Goal: Task Accomplishment & Management: Use online tool/utility

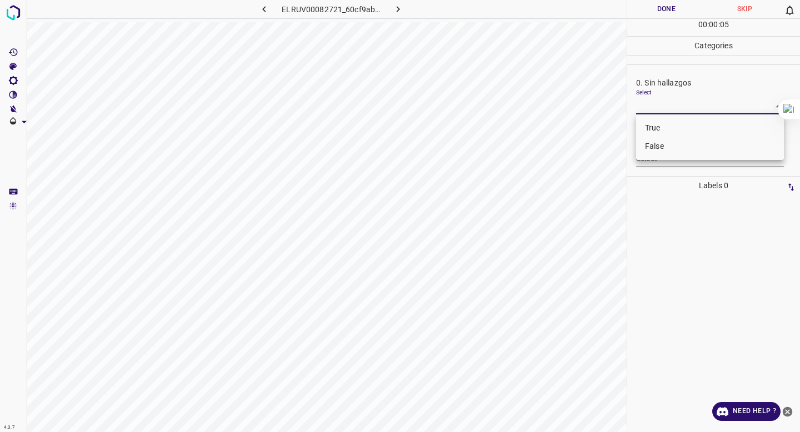
click at [648, 109] on body "4.3.7 ELRUV00082721_60cf9ab08.jpg Done Skip 0 00 : 00 : 05 Categories 0. Sin ha…" at bounding box center [400, 216] width 800 height 432
click at [649, 147] on li "False" at bounding box center [710, 146] width 148 height 18
type input "False"
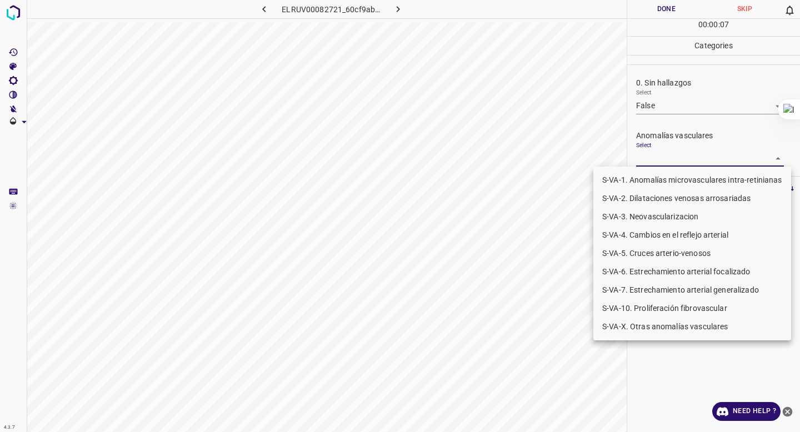
click at [650, 157] on body "4.3.7 ELRUV00082721_60cf9ab08.jpg Done Skip 0 00 : 00 : 07 Categories 0. Sin ha…" at bounding box center [400, 216] width 800 height 432
click at [662, 312] on li "S-VA-10. Proliferación fibrovascular" at bounding box center [692, 308] width 198 height 18
type input "S-VA-10. Proliferación fibrovascular"
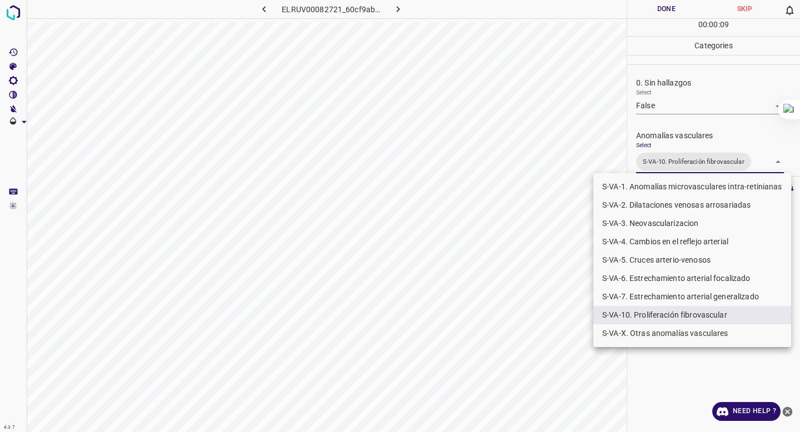
click at [662, 83] on div at bounding box center [400, 216] width 800 height 432
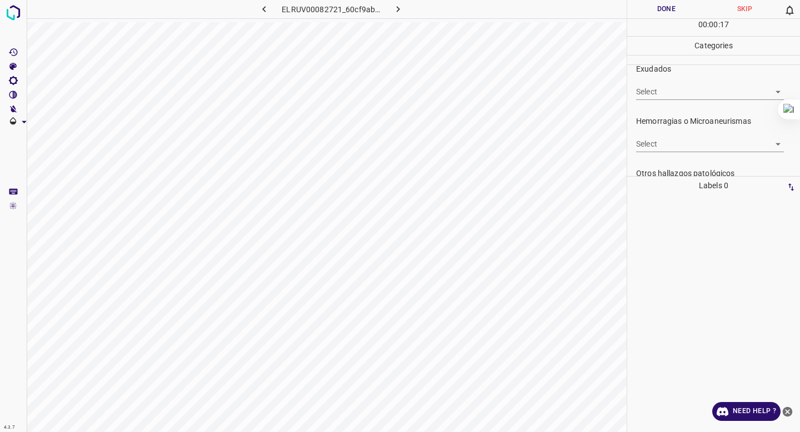
scroll to position [236, 0]
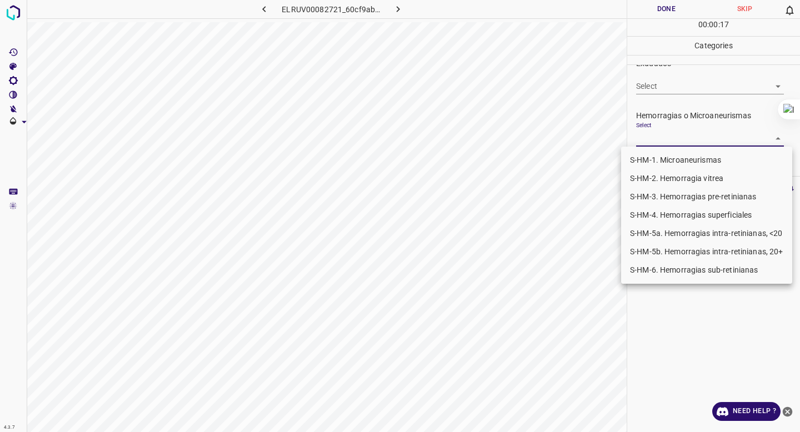
click at [652, 144] on body "4.3.7 ELRUV00082721_60cf9ab08.jpg Done Skip 0 00 : 00 : 17 Categories 0. Sin ha…" at bounding box center [400, 216] width 800 height 432
click at [652, 159] on li "S-HM-1. Microaneurismas" at bounding box center [706, 160] width 171 height 18
type input "S-HM-1. Microaneurismas"
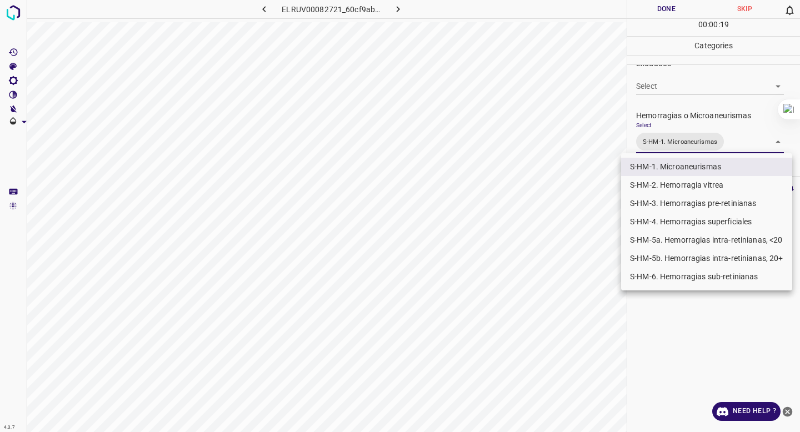
click at [660, 128] on div at bounding box center [400, 216] width 800 height 432
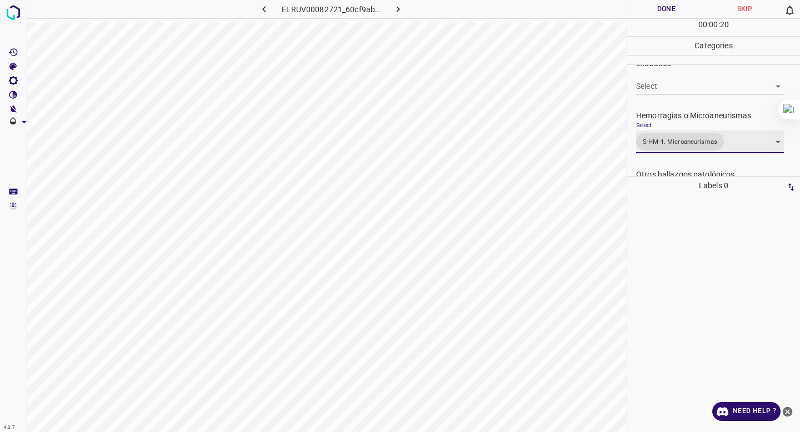
scroll to position [242, 0]
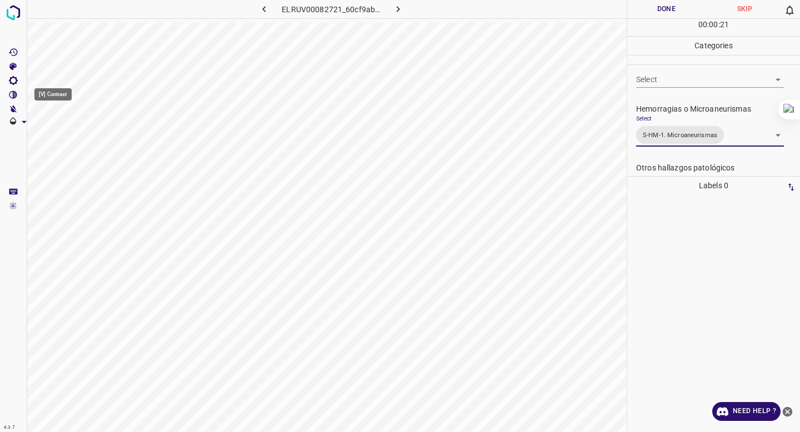
click at [12, 91] on icon "[V] Contrast" at bounding box center [13, 95] width 8 height 8
drag, startPoint x: 65, startPoint y: 136, endPoint x: 71, endPoint y: 132, distance: 7.0
click at [71, 137] on span at bounding box center [72, 134] width 66 height 17
type input "242"
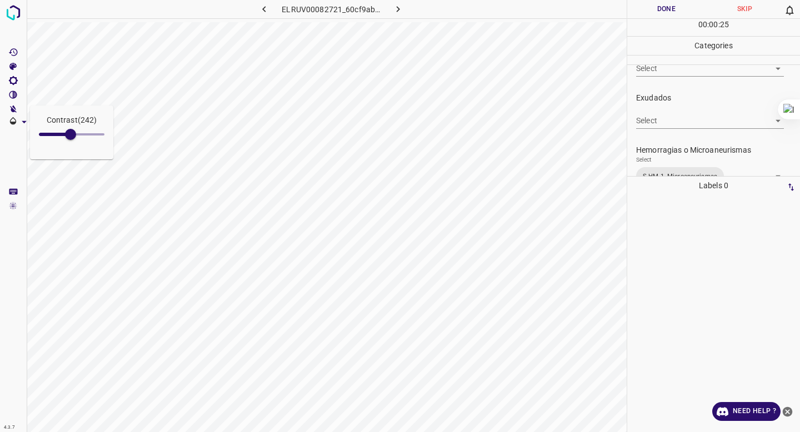
scroll to position [206, 0]
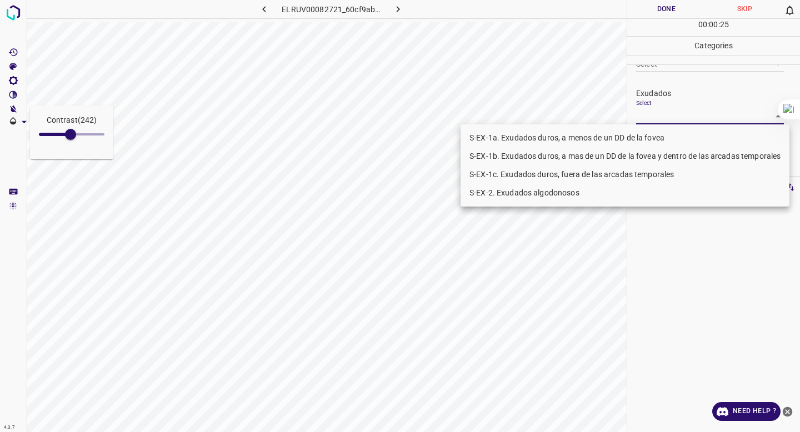
click at [700, 119] on body "Contrast ( 242 ) 4.3.7 ELRUV00082721_60cf9ab08.jpg Done Skip 0 00 : 00 : 25 Cat…" at bounding box center [400, 216] width 800 height 432
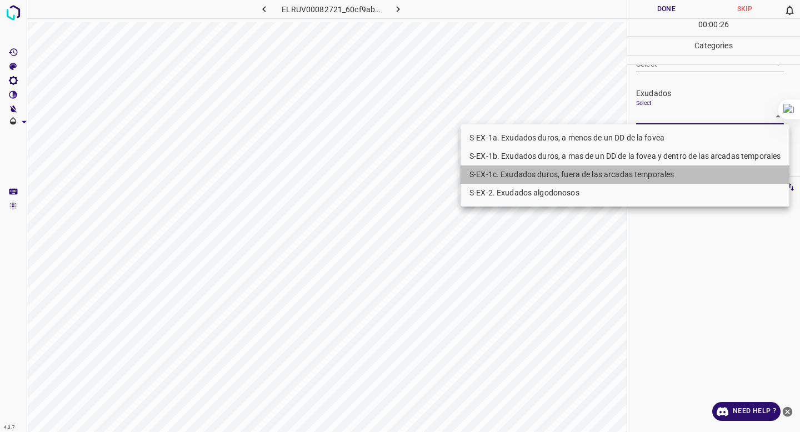
click at [664, 171] on li "S-EX-1c. Exudados duros, fuera de las arcadas temporales" at bounding box center [624, 175] width 329 height 18
type input "S-EX-1c. Exudados duros, fuera de las arcadas temporales"
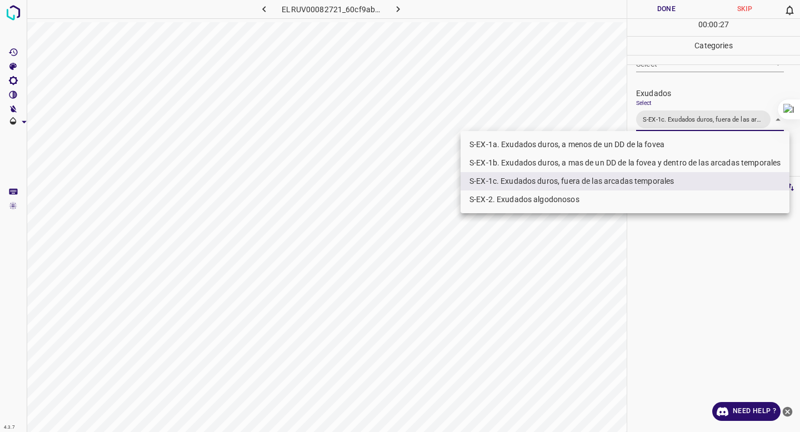
click at [711, 99] on div at bounding box center [400, 216] width 800 height 432
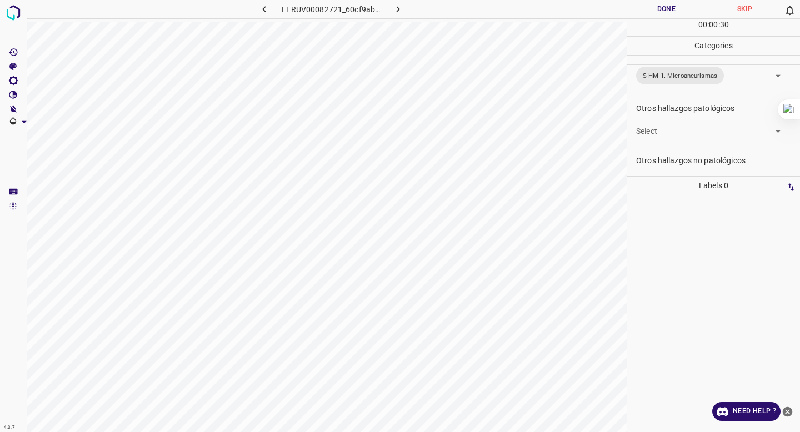
scroll to position [309, 0]
click at [656, 8] on button "Done" at bounding box center [666, 9] width 78 height 18
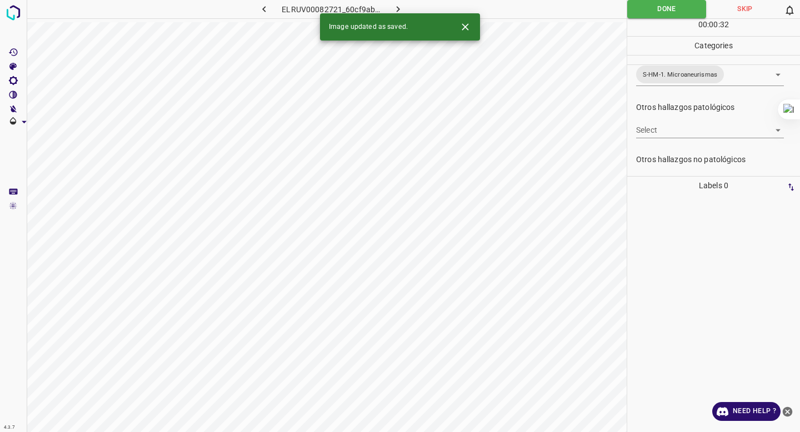
click at [395, 8] on icon "button" at bounding box center [398, 9] width 12 height 12
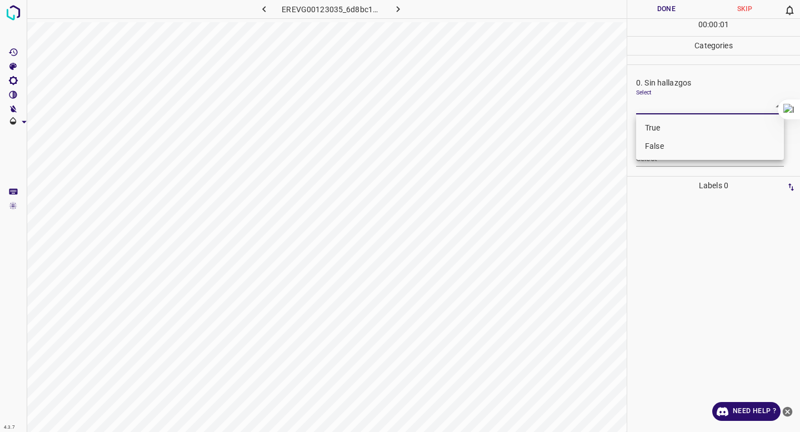
click at [644, 100] on body "4.3.7 EREVG00123035_6d8bc12a5.jpg Done Skip 0 00 : 00 : 01 Categories 0. Sin ha…" at bounding box center [400, 216] width 800 height 432
click at [647, 146] on li "False" at bounding box center [710, 146] width 148 height 18
type input "False"
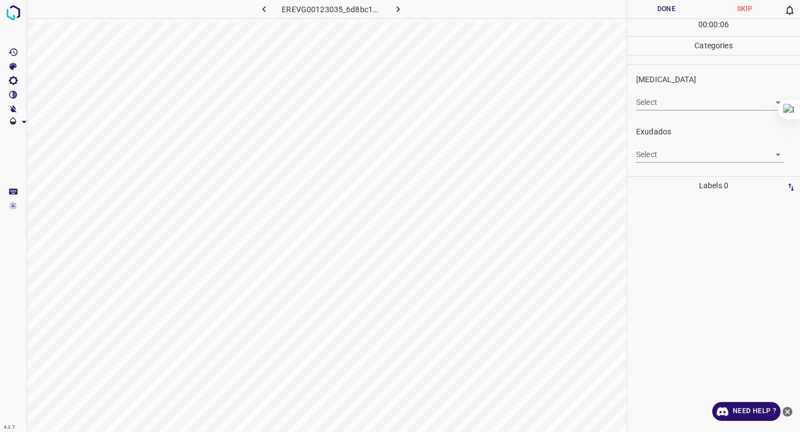
scroll to position [162, 0]
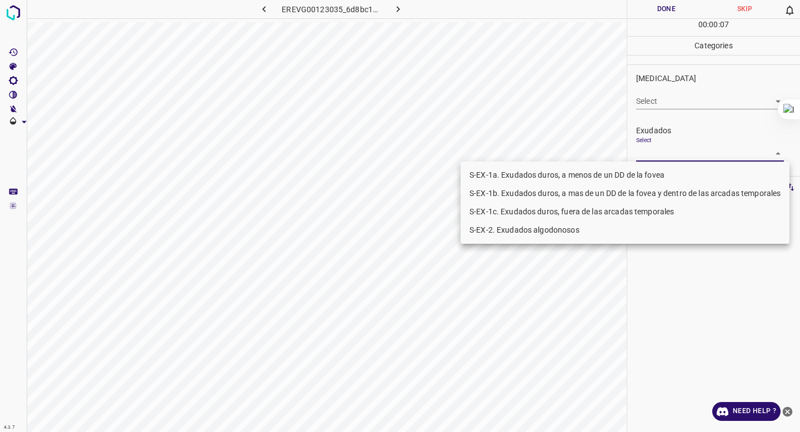
click at [673, 151] on body "4.3.7 EREVG00123035_6d8bc12a5.jpg Done Skip 0 00 : 00 : 07 Categories 0. Sin ha…" at bounding box center [400, 216] width 800 height 432
click at [662, 175] on li "S-EX-1a. Exudados duros, a menos de un DD de la fovea" at bounding box center [624, 175] width 329 height 18
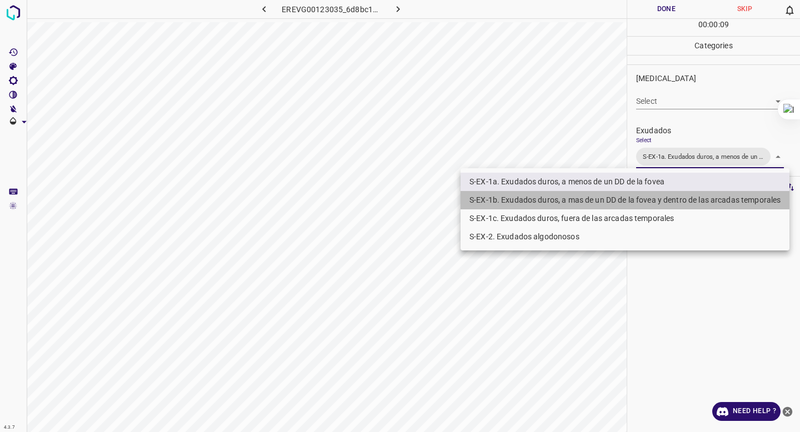
click at [653, 194] on li "S-EX-1b. Exudados duros, a mas de un DD de la fovea y dentro de las arcadas tem…" at bounding box center [624, 200] width 329 height 18
type input "S-EX-1a. Exudados duros, a menos de un DD de la fovea,S-EX-1b. Exudados duros, …"
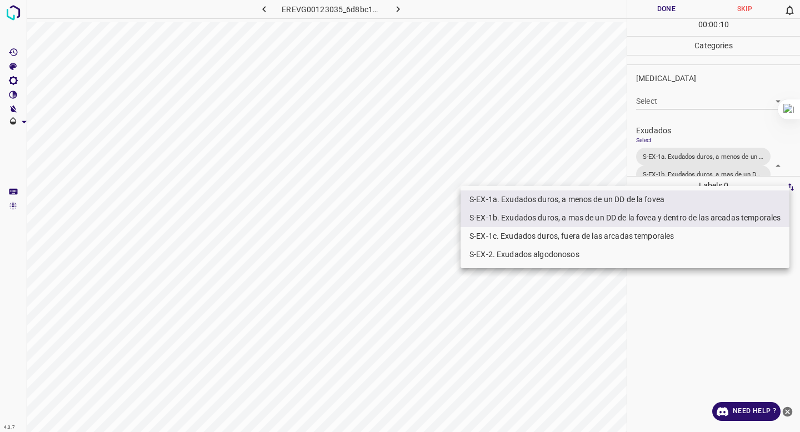
click at [709, 128] on div at bounding box center [400, 216] width 800 height 432
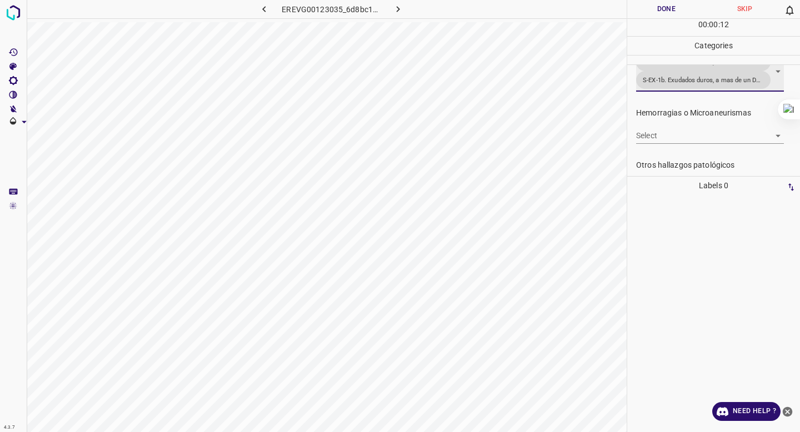
scroll to position [257, 0]
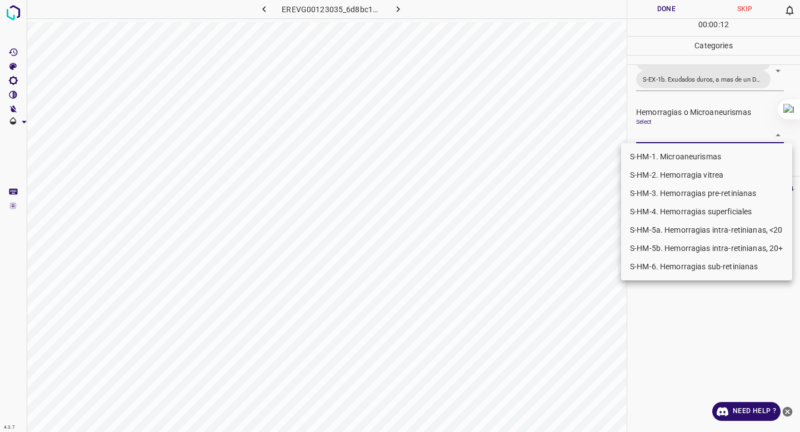
click at [703, 132] on body "4.3.7 EREVG00123035_6d8bc12a5.jpg Done Skip 0 00 : 00 : 12 Categories 0. Sin ha…" at bounding box center [400, 216] width 800 height 432
click at [678, 204] on li "S-HM-4. Hemorragias superficiales" at bounding box center [706, 212] width 171 height 18
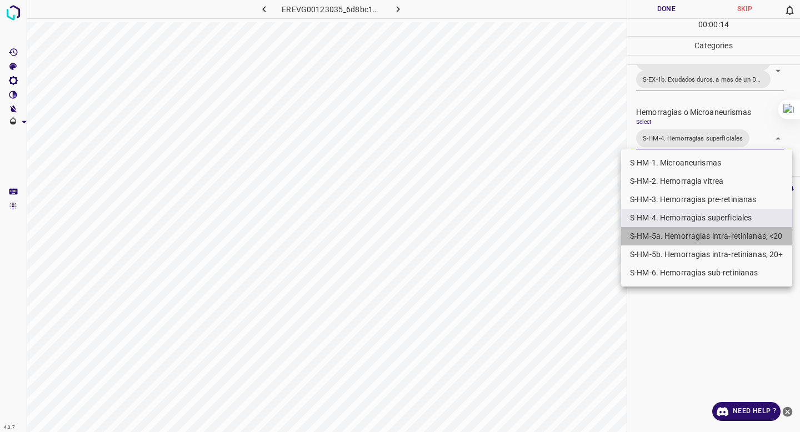
click at [673, 236] on li "S-HM-5a. Hemorragias intra-retinianas, <20" at bounding box center [706, 236] width 171 height 18
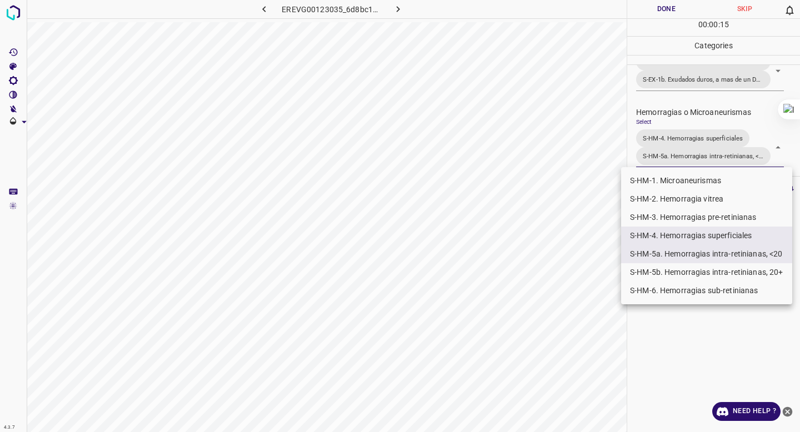
click at [677, 189] on li "S-HM-1. Microaneurismas" at bounding box center [706, 181] width 171 height 18
type input "S-HM-4. Hemorragias superficiales,S-HM-5a. Hemorragias intra-retinianas, <20,S-…"
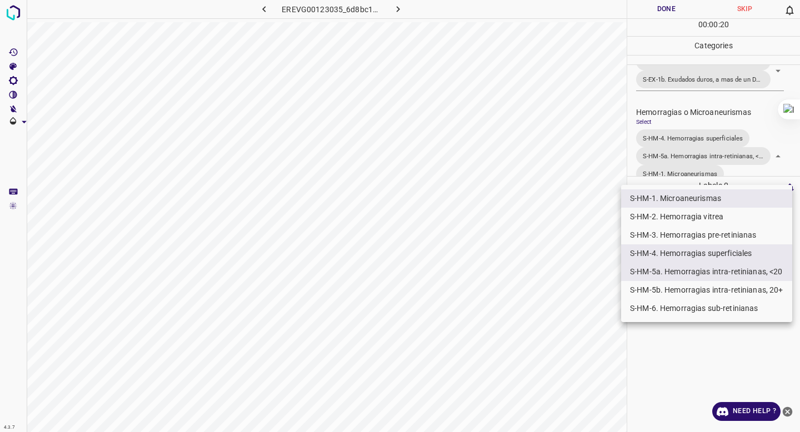
click at [729, 164] on div at bounding box center [400, 216] width 800 height 432
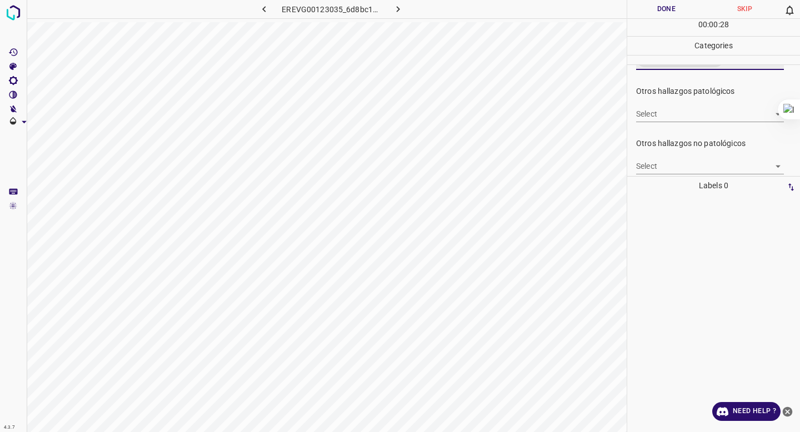
scroll to position [378, 0]
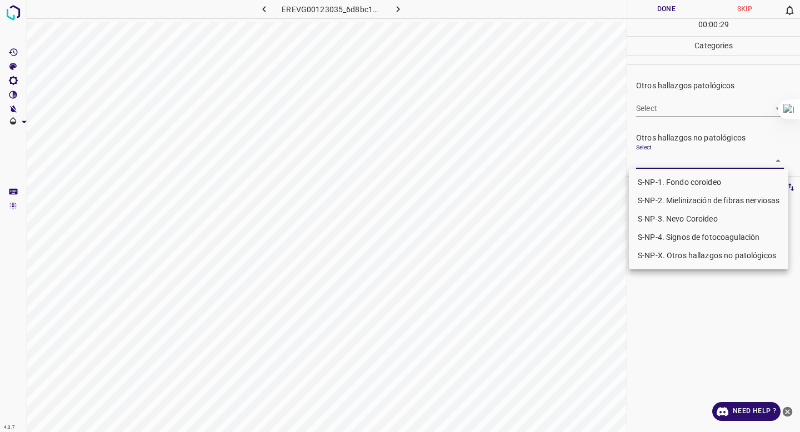
click at [686, 159] on body "4.3.7 EREVG00123035_6d8bc12a5.jpg Done Skip 0 00 : 00 : 29 Categories 0. Sin ha…" at bounding box center [400, 216] width 800 height 432
click at [653, 239] on li "S-NP-4. Signos de fotocoagulación" at bounding box center [708, 237] width 159 height 18
type input "S-NP-4. Signos de fotocoagulación"
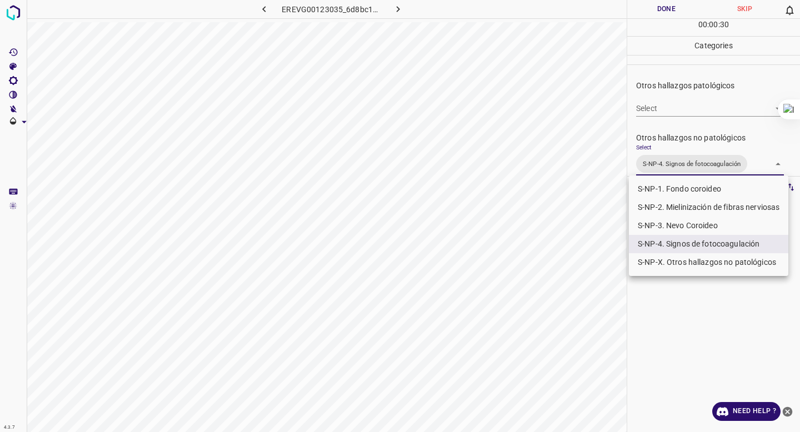
click at [683, 99] on div at bounding box center [400, 216] width 800 height 432
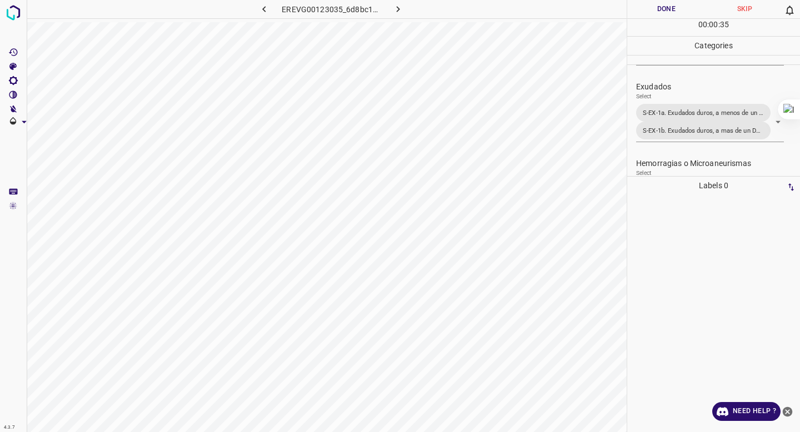
scroll to position [207, 0]
click at [674, 9] on button "Done" at bounding box center [666, 9] width 78 height 18
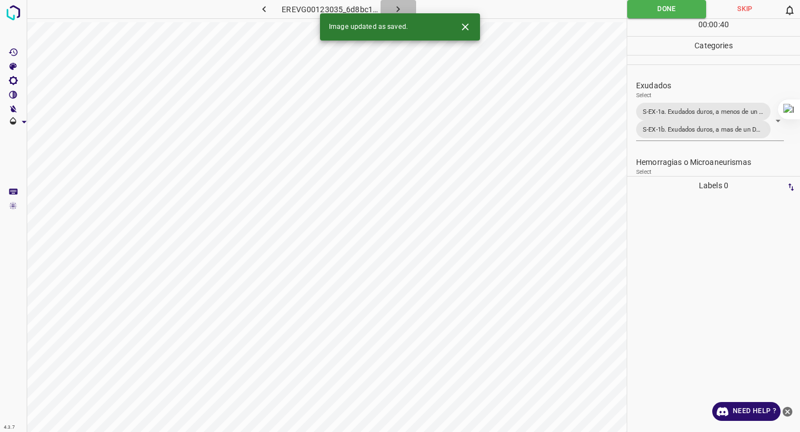
click at [400, 9] on icon "button" at bounding box center [398, 9] width 12 height 12
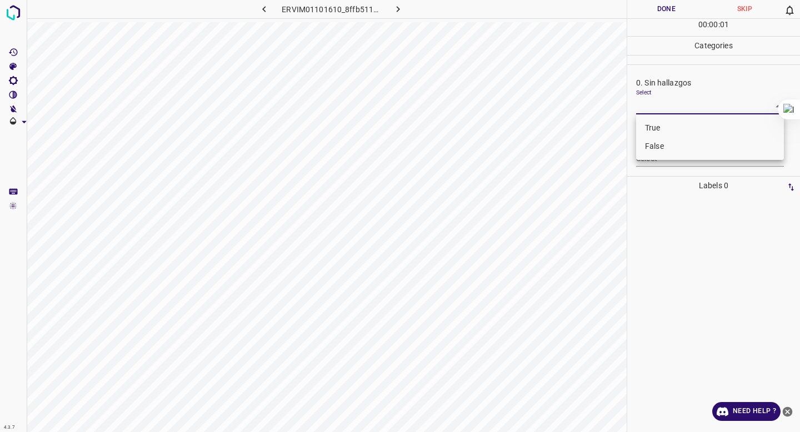
click at [666, 102] on body "4.3.7 ERVIM01101610_8ffb5112d.jpg Done Skip 0 00 : 00 : 01 Categories 0. Sin ha…" at bounding box center [400, 216] width 800 height 432
click at [665, 147] on li "False" at bounding box center [710, 146] width 148 height 18
type input "False"
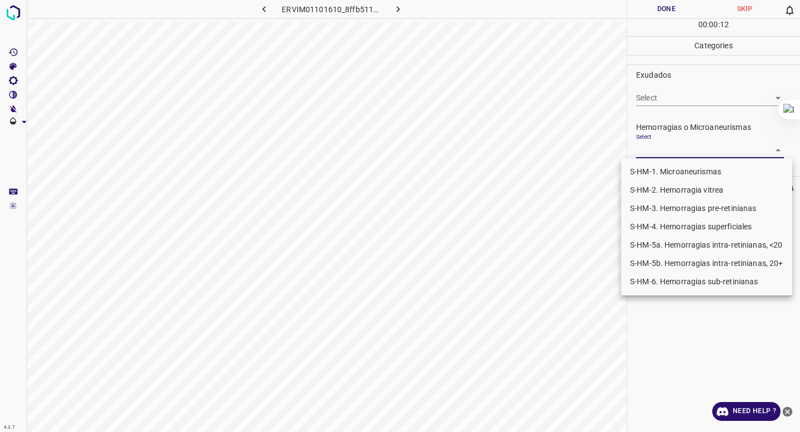
click at [661, 154] on body "4.3.7 ERVIM01101610_8ffb5112d.jpg Done Skip 0 00 : 00 : 12 Categories 0. Sin ha…" at bounding box center [400, 216] width 800 height 432
click at [673, 195] on li "S-HM-2. Hemorragia vitrea" at bounding box center [706, 190] width 171 height 18
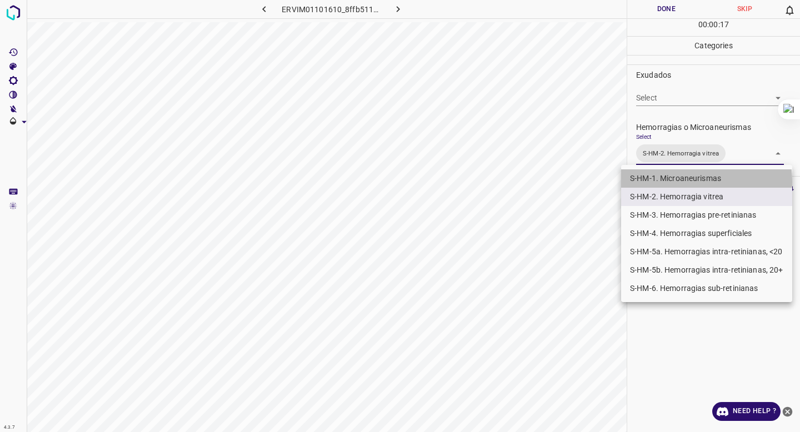
click at [683, 182] on li "S-HM-1. Microaneurismas" at bounding box center [706, 178] width 171 height 18
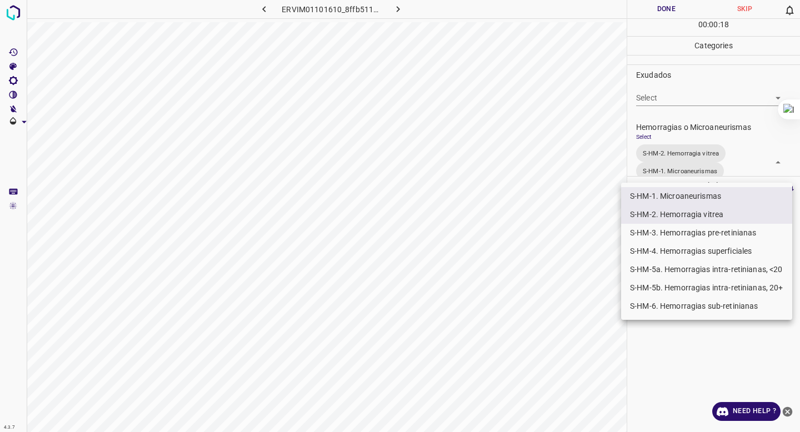
click at [667, 271] on li "S-HM-5a. Hemorragias intra-retinianas, <20" at bounding box center [706, 270] width 171 height 18
type input "S-HM-2. Hemorragia vitrea,S-HM-1. Microaneurismas,S-HM-5a. Hemorragias intra-re…"
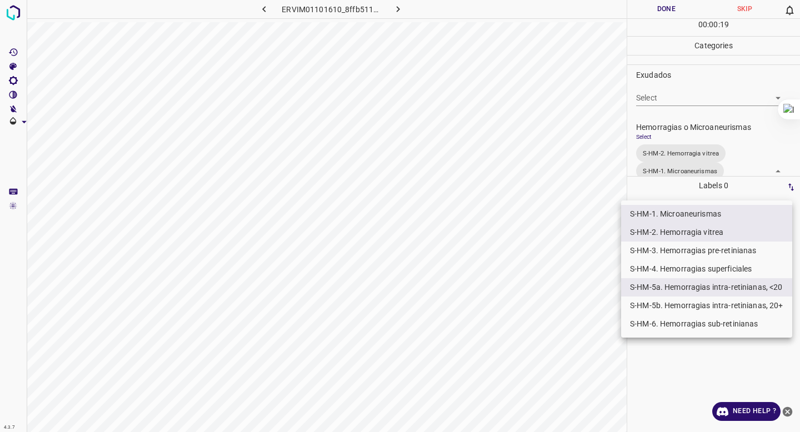
click at [698, 144] on div at bounding box center [400, 216] width 800 height 432
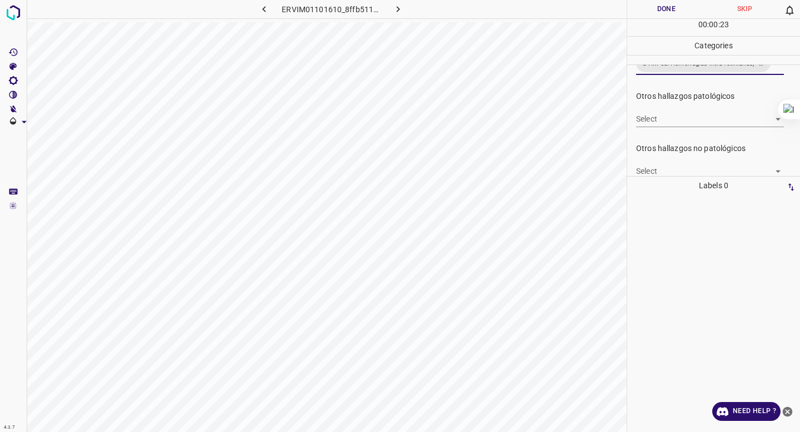
scroll to position [346, 0]
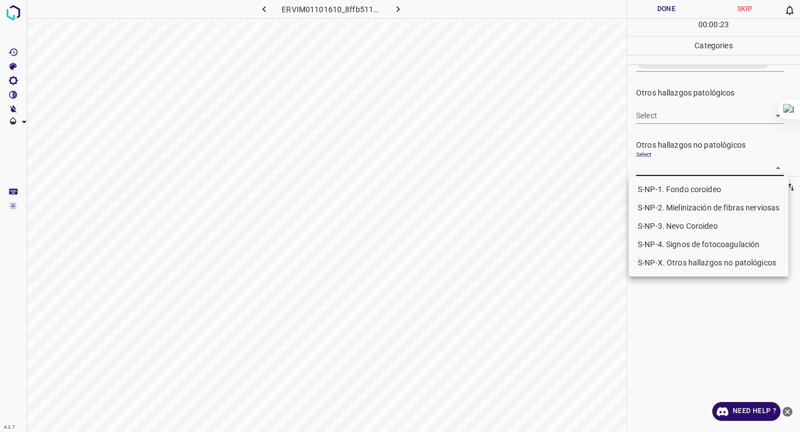
click at [692, 168] on body "4.3.7 ERVIM01101610_8ffb5112d.jpg Done Skip 0 00 : 00 : 23 Categories 0. Sin ha…" at bounding box center [400, 216] width 800 height 432
click at [692, 138] on div at bounding box center [400, 216] width 800 height 432
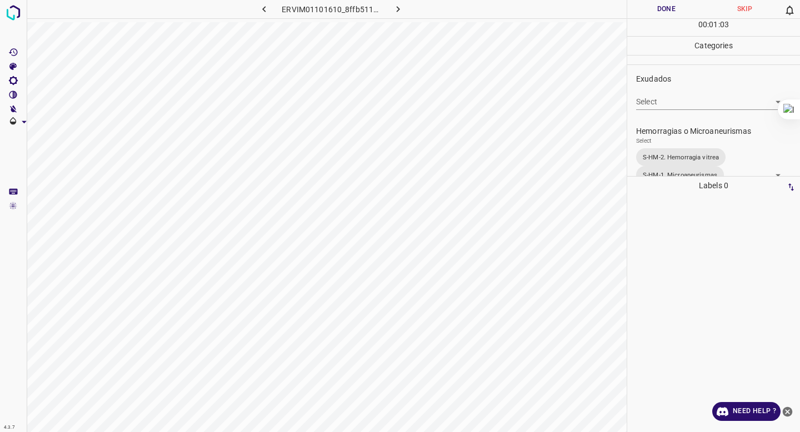
scroll to position [214, 0]
click at [668, 5] on button "Done" at bounding box center [666, 9] width 78 height 18
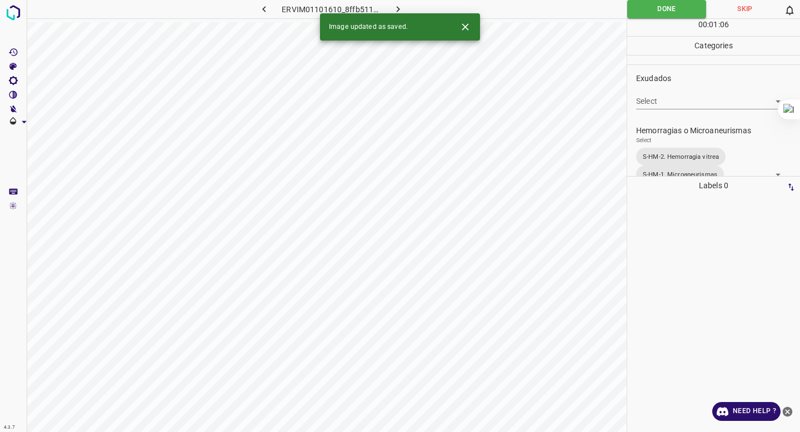
click at [395, 8] on icon "button" at bounding box center [398, 9] width 12 height 12
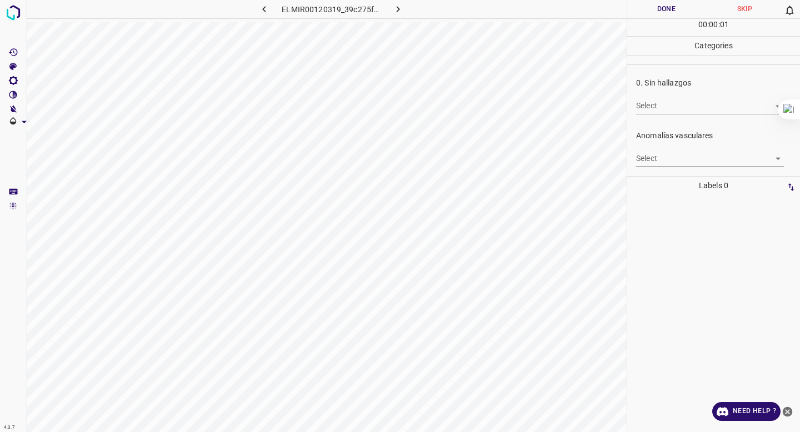
click at [677, 111] on body "4.3.7 ELMIR00120319_39c275f04.jpg Done Skip 0 00 : 00 : 01 Categories 0. Sin ha…" at bounding box center [400, 216] width 800 height 432
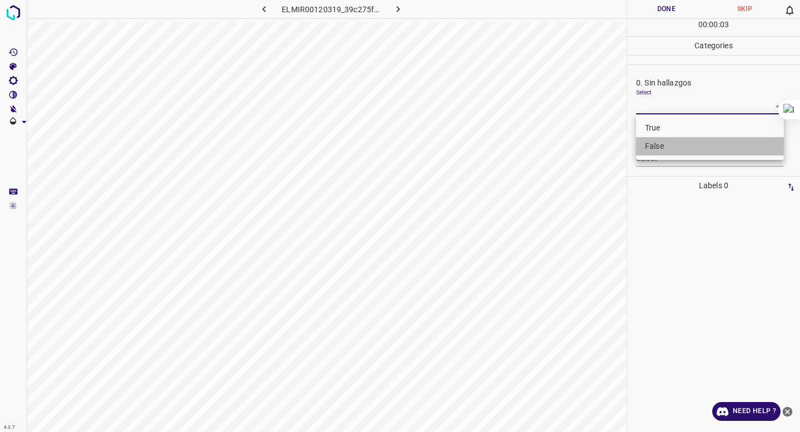
click at [662, 140] on li "False" at bounding box center [710, 146] width 148 height 18
type input "False"
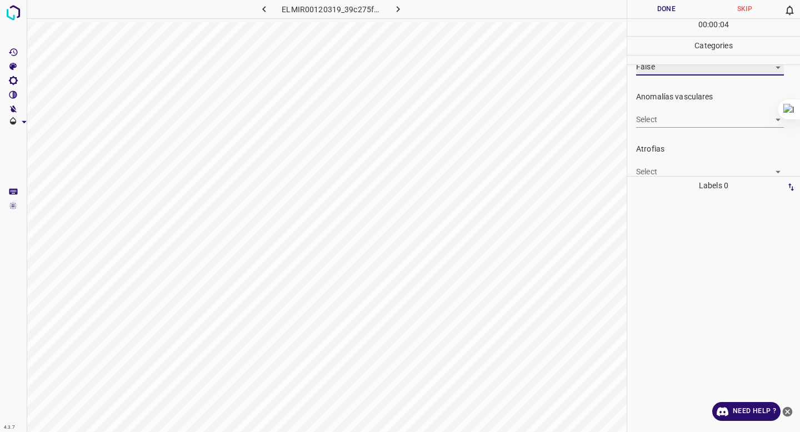
scroll to position [42, 0]
click at [671, 115] on body "4.3.7 ELMIR00120319_39c275f04.jpg Done Skip 0 00 : 00 : 05 Categories 0. Sin ha…" at bounding box center [400, 216] width 800 height 432
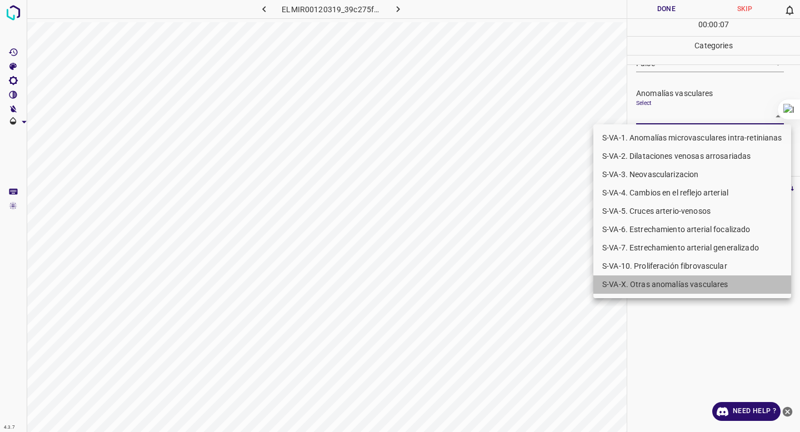
click at [653, 279] on li "S-VA-X. Otras anomalías vasculares" at bounding box center [692, 285] width 198 height 18
type input "S-VA-X. Otras anomalías vasculares"
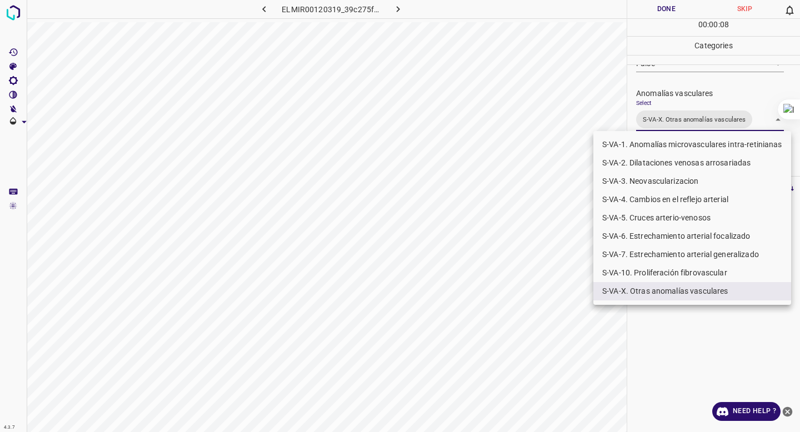
click at [707, 112] on div at bounding box center [400, 216] width 800 height 432
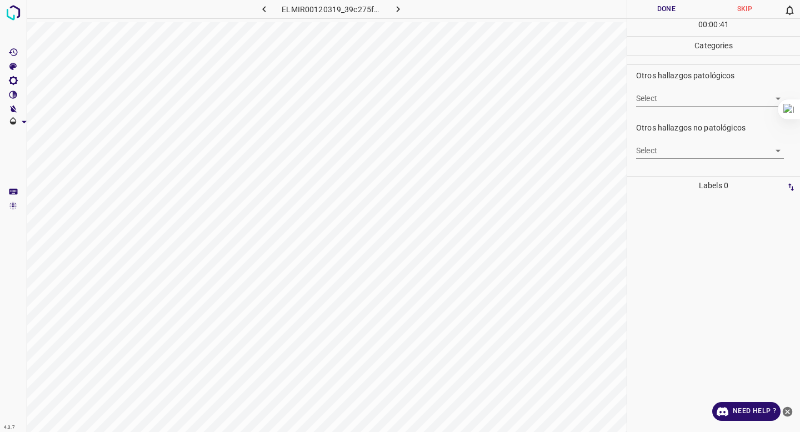
scroll to position [329, 0]
click at [686, 146] on body "4.3.7 ELMIR00120319_39c275f04.jpg Done Skip 0 00 : 00 : 42 Categories 0. Sin ha…" at bounding box center [400, 216] width 800 height 432
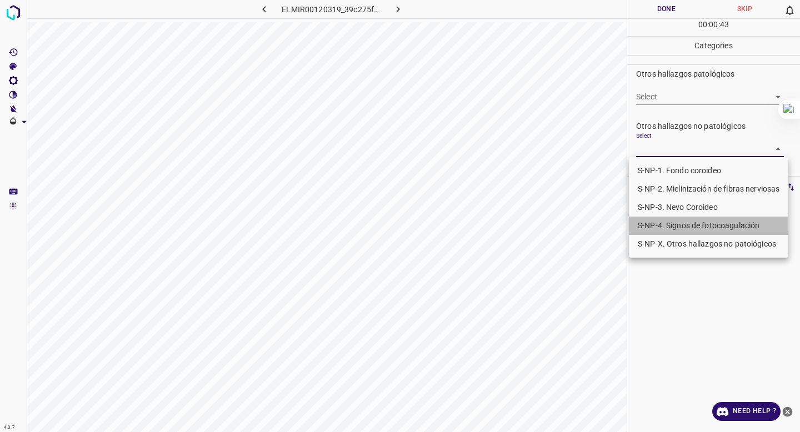
click at [658, 223] on li "S-NP-4. Signos de fotocoagulación" at bounding box center [708, 226] width 159 height 18
type input "S-NP-4. Signos de fotocoagulación"
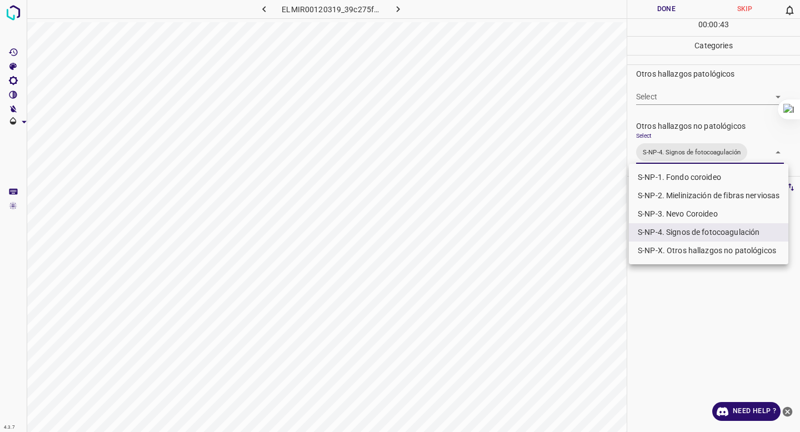
click at [695, 115] on div at bounding box center [400, 216] width 800 height 432
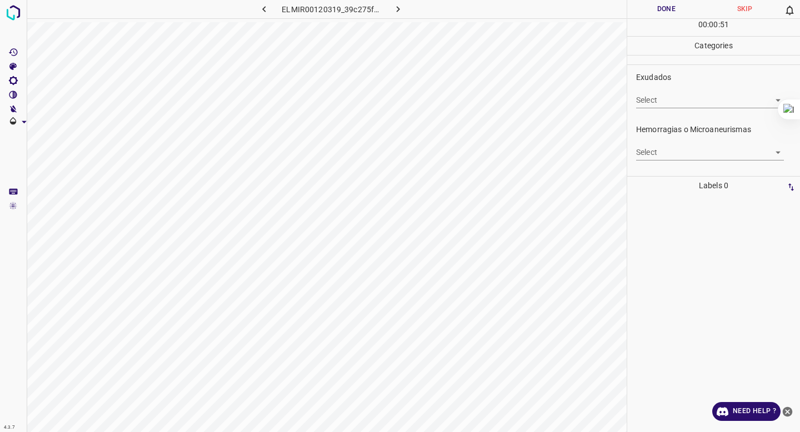
scroll to position [222, 0]
click at [670, 147] on body "4.3.7 ELMIR00120319_39c275f04.jpg Done Skip 0 00 : 00 : 51 Categories 0. Sin ha…" at bounding box center [400, 216] width 800 height 432
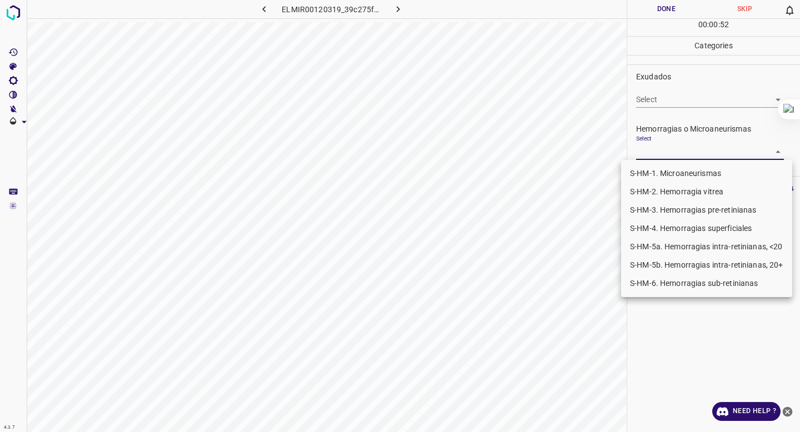
click at [670, 172] on li "S-HM-1. Microaneurismas" at bounding box center [706, 173] width 171 height 18
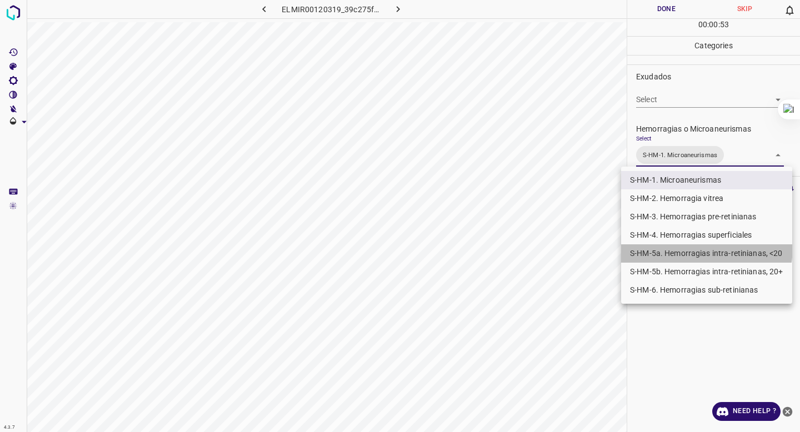
click at [668, 246] on li "S-HM-5a. Hemorragias intra-retinianas, <20" at bounding box center [706, 253] width 171 height 18
type input "S-HM-1. Microaneurismas,S-HM-5a. Hemorragias intra-retinianas, <20"
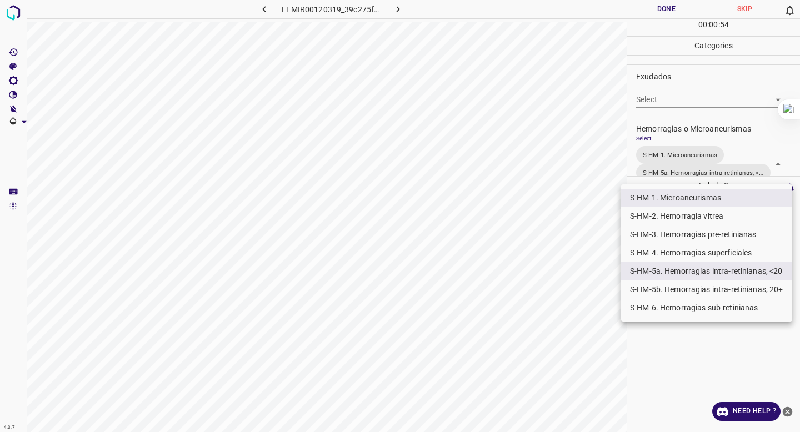
click at [667, 89] on div at bounding box center [400, 216] width 800 height 432
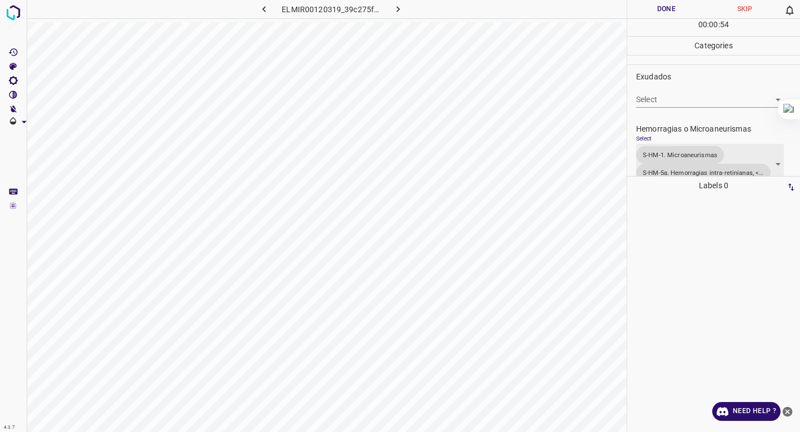
scroll to position [230, 0]
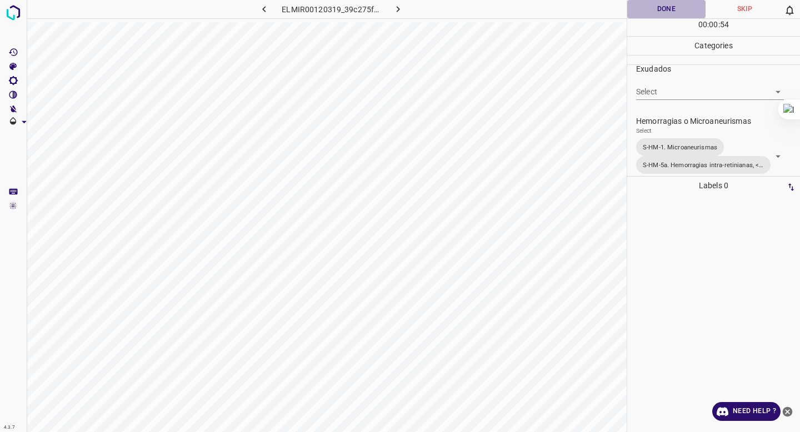
click at [653, 16] on button "Done" at bounding box center [666, 9] width 78 height 18
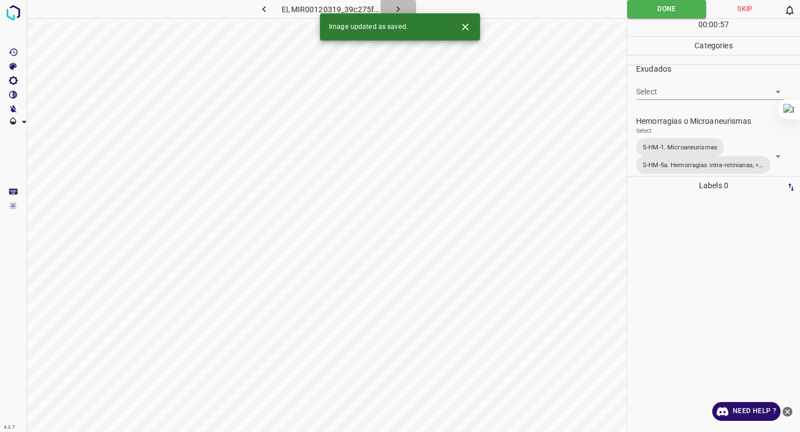
click at [391, 8] on button "button" at bounding box center [399, 9] width 36 height 18
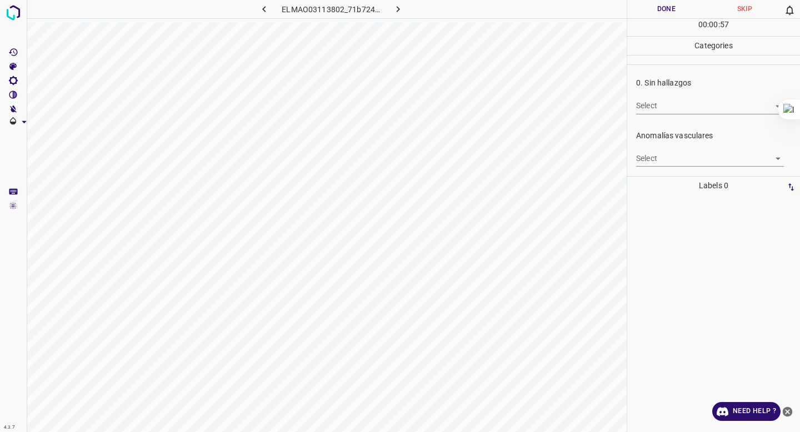
click at [665, 321] on div "ELMAO03113802_71b7241e1.jpg Done Skip 0 00 : 00 : 57 Categories 0. Sin hallazgo…" at bounding box center [400, 216] width 800 height 432
click at [702, 106] on body "4.3.7 ELMAO03113802_71b7241e1.jpg Done Skip 0 00 : 00 : 57 Categories 0. Sin ha…" at bounding box center [400, 216] width 800 height 432
click at [682, 153] on li "False" at bounding box center [710, 146] width 148 height 18
type input "False"
click at [675, 162] on body "4.3.7 ELMAO03113802_71b7241e1.jpg Done Skip 0 00 : 00 : 02 Categories 0. Sin ha…" at bounding box center [400, 216] width 800 height 432
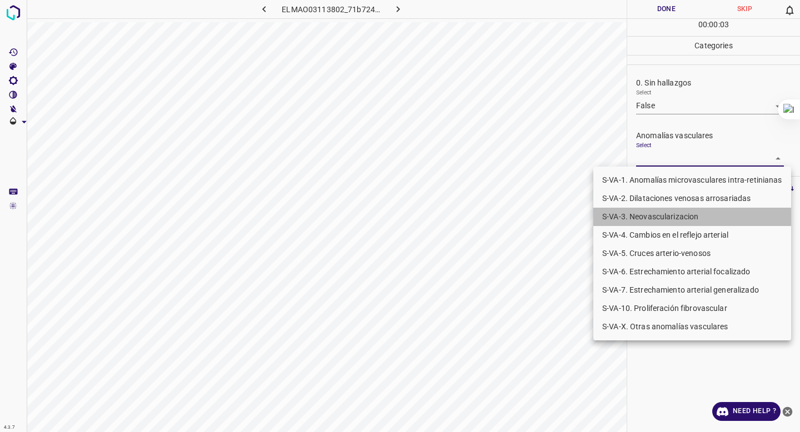
click at [655, 222] on li "S-VA-3. Neovascularizacion" at bounding box center [692, 217] width 198 height 18
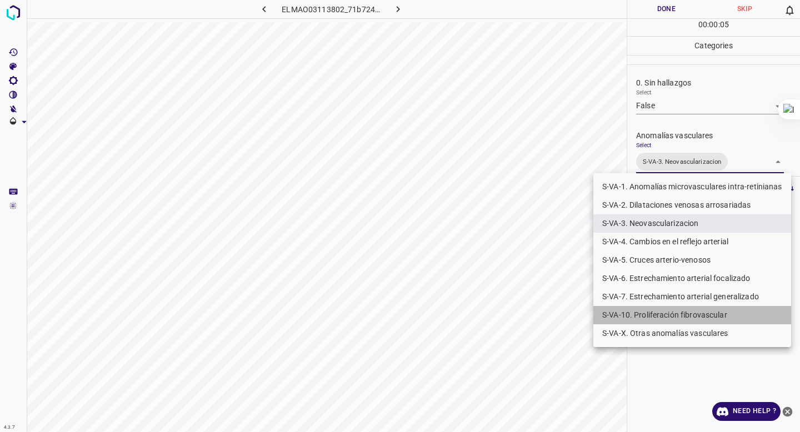
click at [638, 311] on li "S-VA-10. Proliferación fibrovascular" at bounding box center [692, 315] width 198 height 18
type input "S-VA-3. Neovascularizacion,S-VA-10. Proliferación fibrovascular"
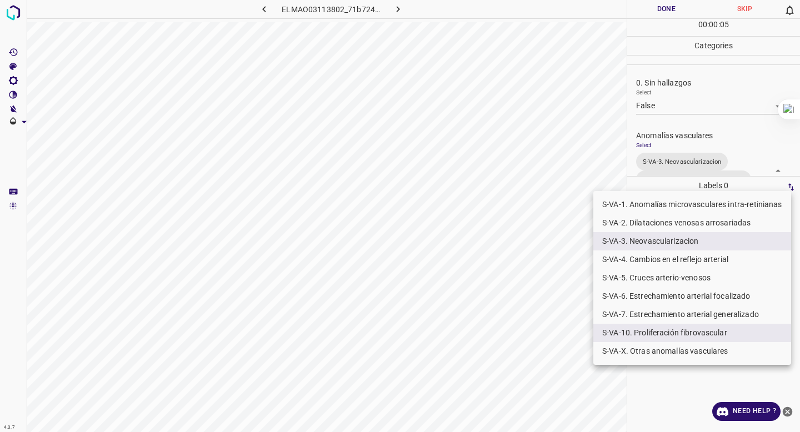
click at [701, 79] on div at bounding box center [400, 216] width 800 height 432
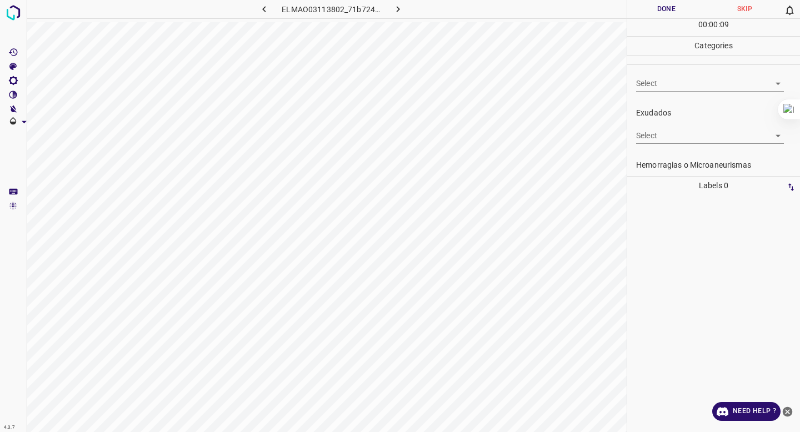
scroll to position [243, 0]
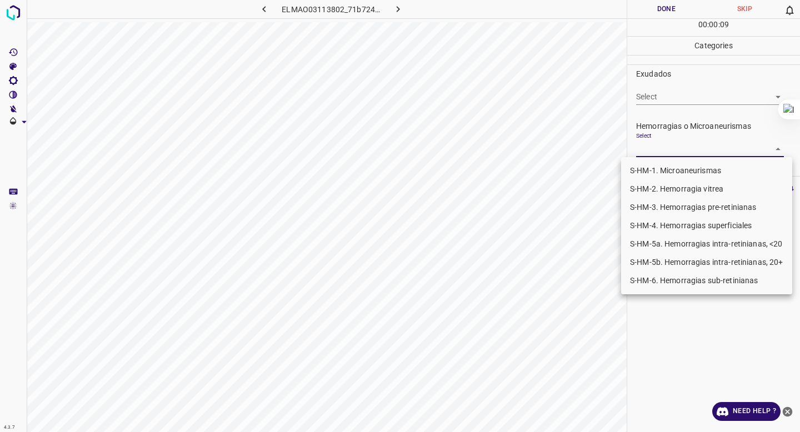
click at [664, 151] on body "4.3.7 ELMAO03113802_71b7241e1.jpg Done Skip 0 00 : 00 : 09 Categories 0. Sin ha…" at bounding box center [400, 216] width 800 height 432
click at [663, 190] on li "S-HM-2. Hemorragia vitrea" at bounding box center [706, 189] width 171 height 18
type input "S-HM-2. Hemorragia vitrea"
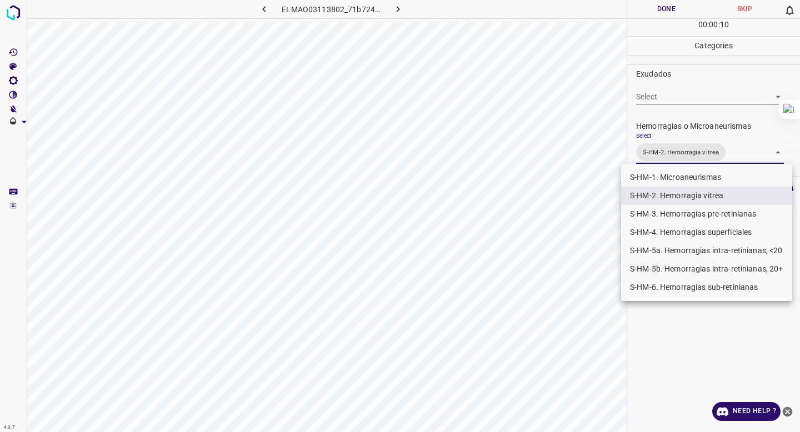
click at [674, 91] on div at bounding box center [400, 216] width 800 height 432
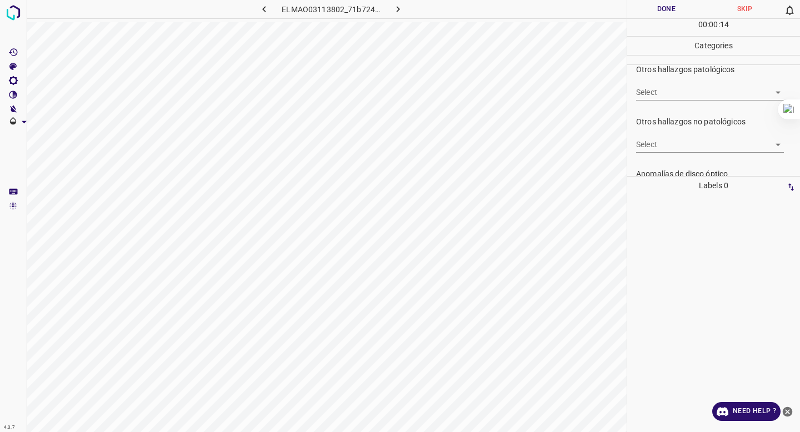
scroll to position [355, 0]
click at [677, 106] on div "Otros hallazgos patológicos Select ​" at bounding box center [713, 85] width 173 height 52
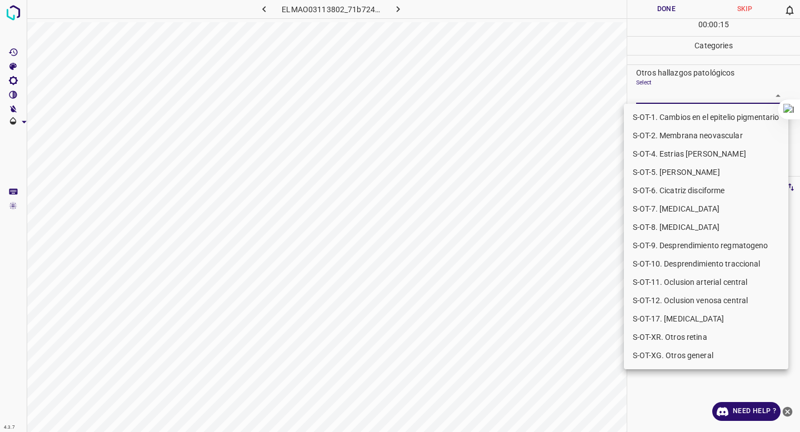
click at [680, 95] on body "4.3.7 ELMAO03113802_71b7241e1.jpg Done Skip 0 00 : 00 : 15 Categories 0. Sin ha…" at bounding box center [400, 216] width 800 height 432
click at [685, 265] on li "S-OT-10. Desprendimiento traccional" at bounding box center [706, 264] width 164 height 18
type input "S-OT-10. Desprendimiento traccional"
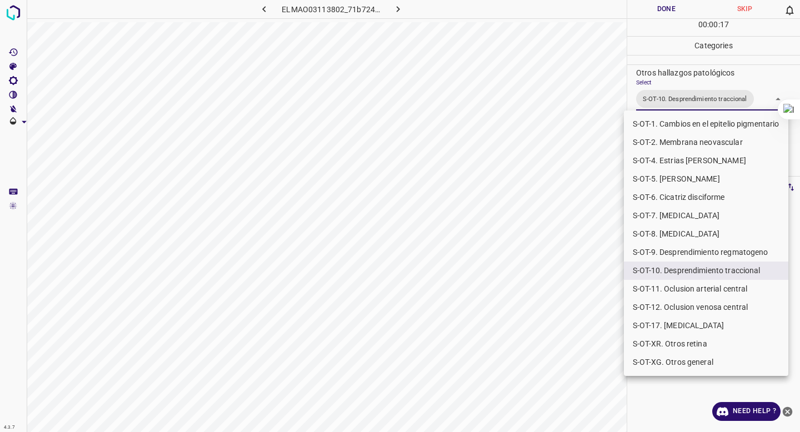
click at [673, 82] on div at bounding box center [400, 216] width 800 height 432
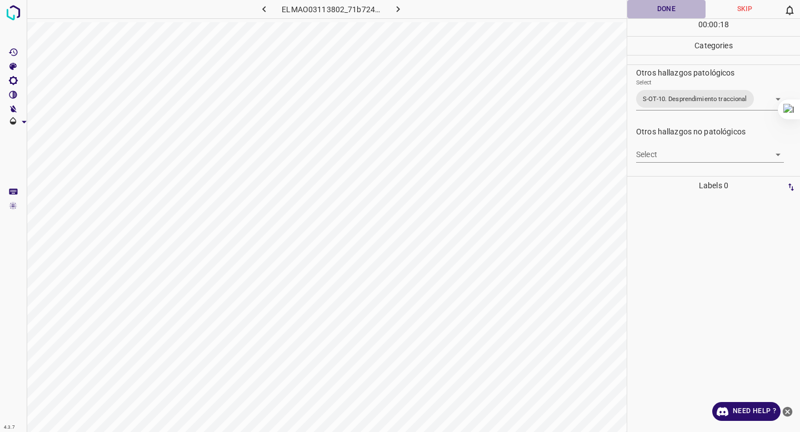
click at [663, 3] on button "Done" at bounding box center [666, 9] width 78 height 18
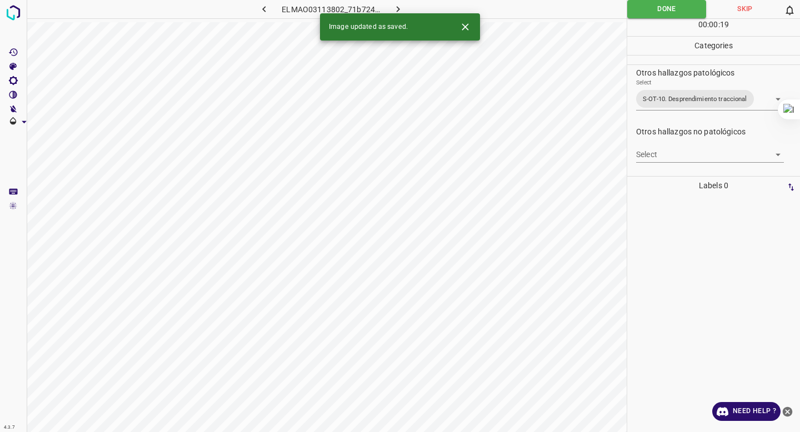
click at [396, 13] on icon "button" at bounding box center [398, 9] width 12 height 12
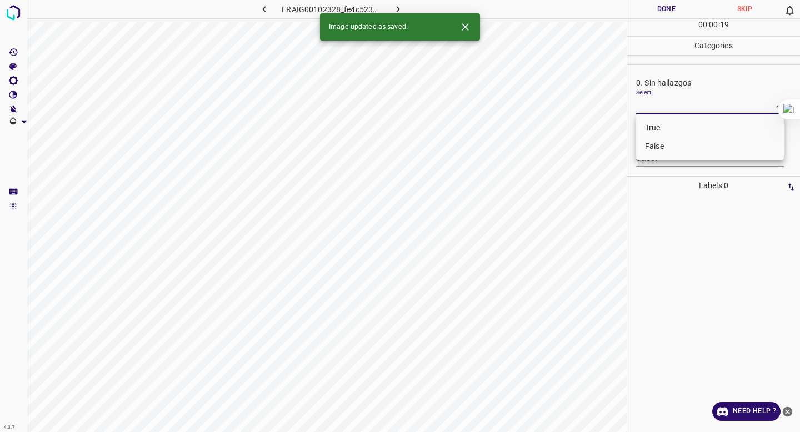
click at [698, 108] on body "4.3.7 ERAIG00102328_fe4c523aa.jpg Done Skip 0 00 : 00 : 19 Categories 0. Sin ha…" at bounding box center [400, 216] width 800 height 432
click at [680, 149] on li "False" at bounding box center [710, 146] width 148 height 18
type input "False"
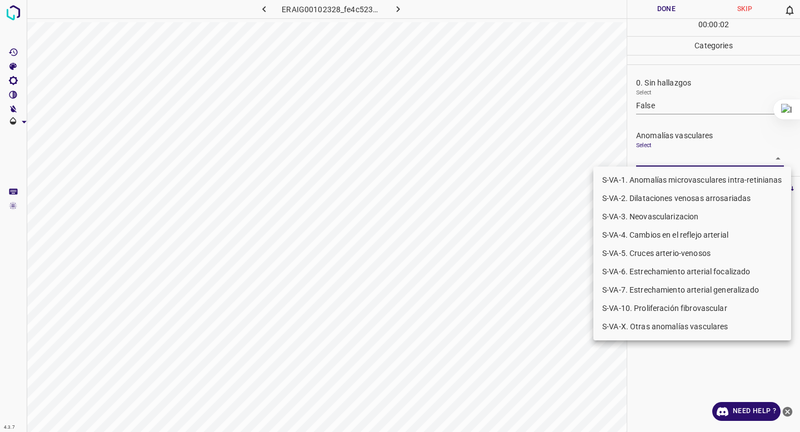
click at [668, 163] on body "4.3.7 ERAIG00102328_fe4c523aa.jpg Done Skip 0 00 : 00 : 02 Categories 0. Sin ha…" at bounding box center [400, 216] width 800 height 432
click at [647, 309] on li "S-VA-10. Proliferación fibrovascular" at bounding box center [692, 308] width 198 height 18
type input "S-VA-10. Proliferación fibrovascular"
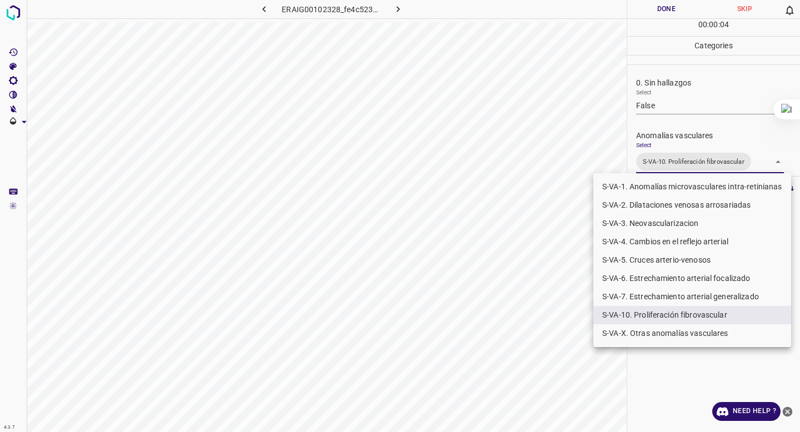
click at [670, 157] on div at bounding box center [400, 216] width 800 height 432
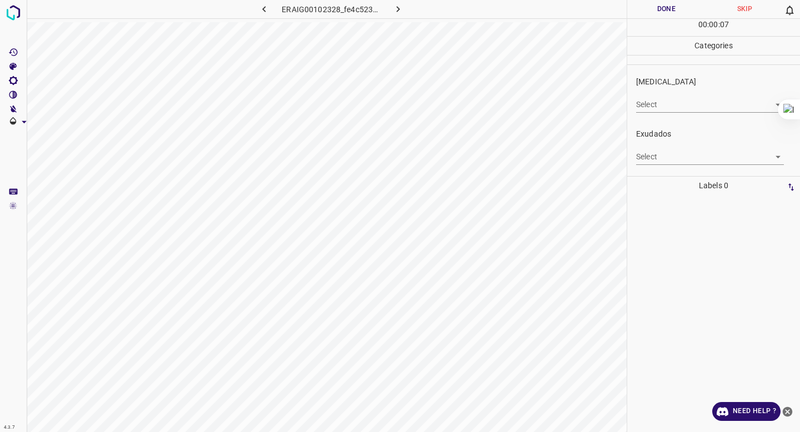
scroll to position [171, 0]
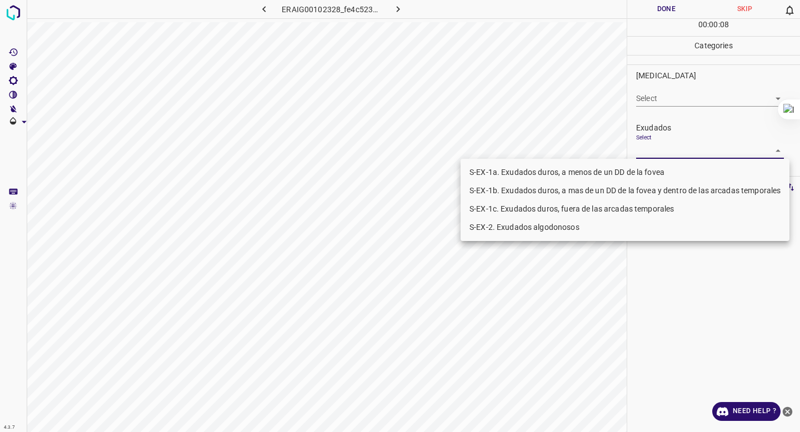
click at [669, 155] on body "4.3.7 ERAIG00102328_fe4c523aa.jpg Done Skip 0 00 : 00 : 08 Categories 0. Sin ha…" at bounding box center [400, 216] width 800 height 432
click at [642, 188] on li "S-EX-1b. Exudados duros, a mas de un DD de la fovea y dentro de las arcadas tem…" at bounding box center [624, 191] width 329 height 18
type input "S-EX-1b. Exudados duros, a mas de un DD de la fovea y dentro de las arcadas tem…"
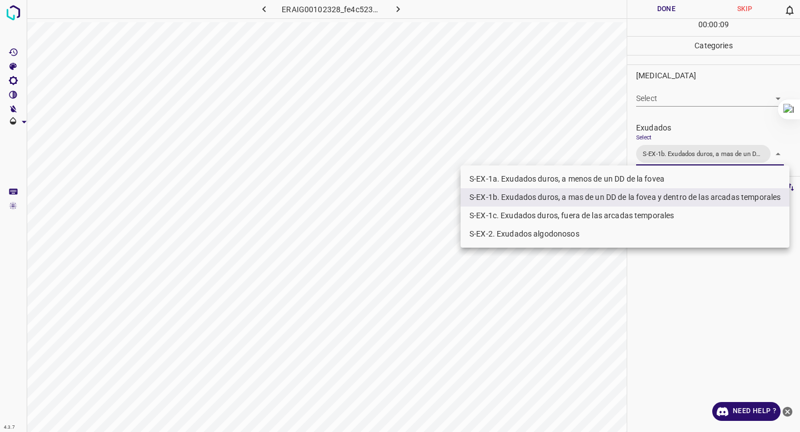
click at [679, 124] on div at bounding box center [400, 216] width 800 height 432
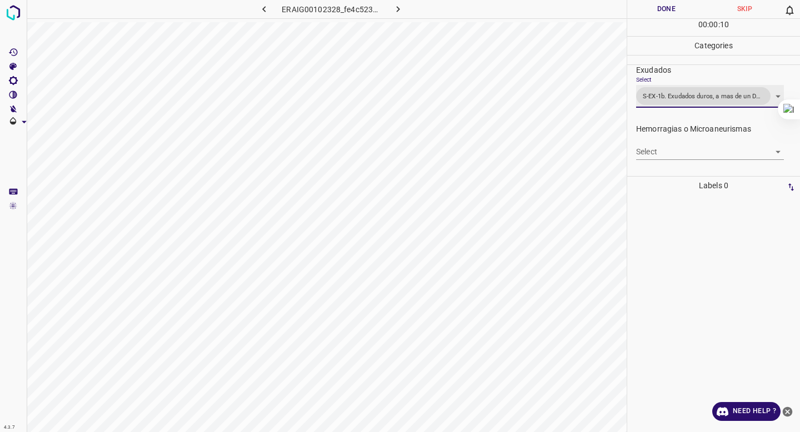
scroll to position [229, 0]
click at [653, 144] on body "4.3.7 ERAIG00102328_fe4c523aa.jpg Done Skip 0 00 : 00 : 10 Categories 0. Sin ha…" at bounding box center [400, 216] width 800 height 432
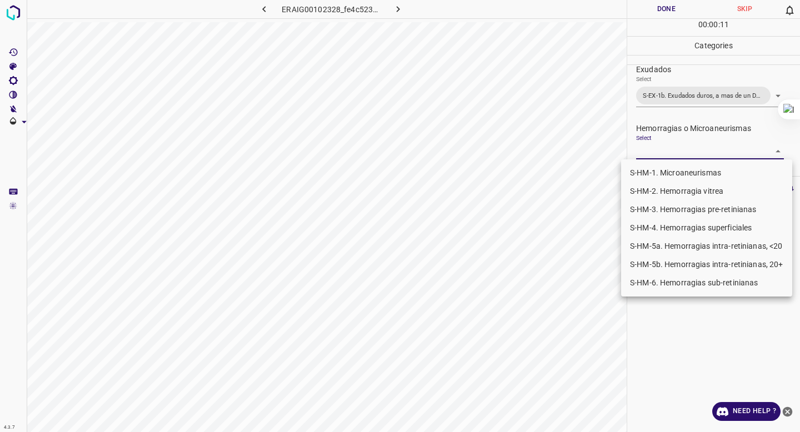
click at [653, 161] on ul "S-HM-1. Microaneurismas S-HM-2. Hemorragia vitrea S-HM-3. Hemorragias pre-retin…" at bounding box center [706, 227] width 171 height 137
click at [652, 166] on li "S-HM-1. Microaneurismas" at bounding box center [706, 173] width 171 height 18
type input "S-HM-1. Microaneurismas"
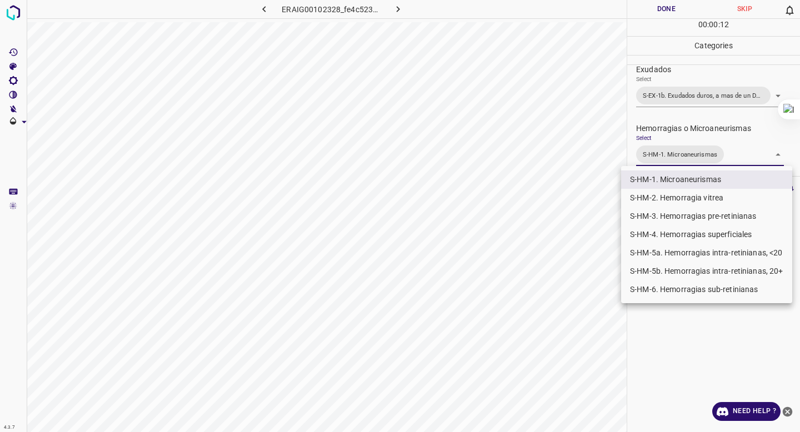
click at [681, 146] on div at bounding box center [400, 216] width 800 height 432
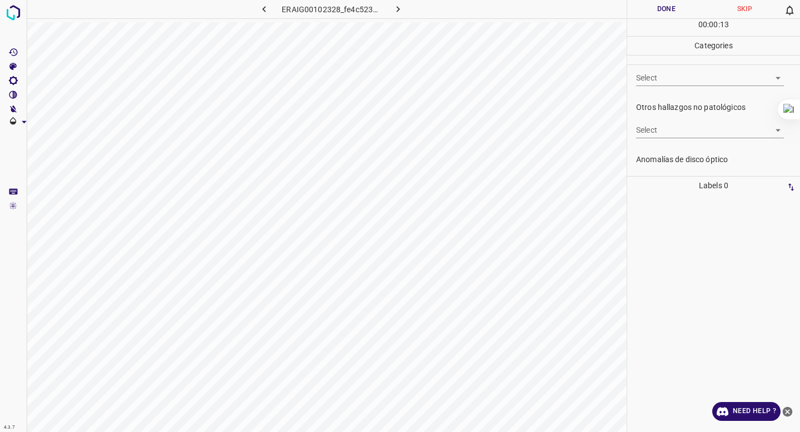
scroll to position [363, 0]
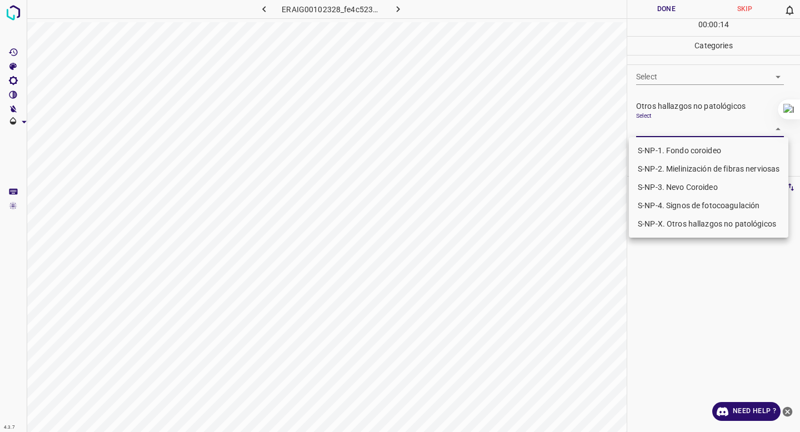
click at [669, 129] on body "4.3.7 ERAIG00102328_fe4c523aa.jpg Done Skip 0 00 : 00 : 14 Categories 0. Sin ha…" at bounding box center [400, 216] width 800 height 432
click at [667, 206] on li "S-NP-4. Signos de fotocoagulación" at bounding box center [708, 206] width 159 height 18
type input "S-NP-4. Signos de fotocoagulación"
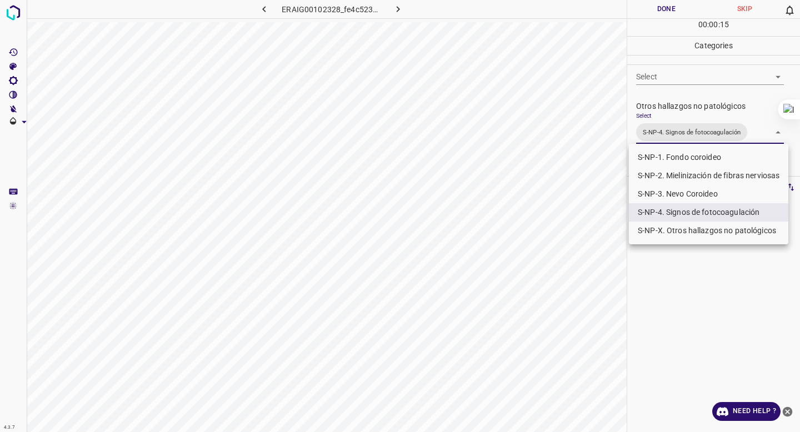
click at [678, 74] on div at bounding box center [400, 216] width 800 height 432
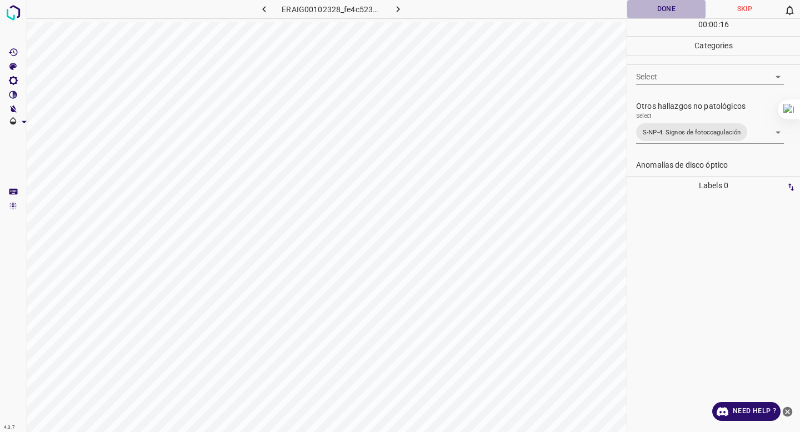
click at [659, 13] on button "Done" at bounding box center [666, 9] width 78 height 18
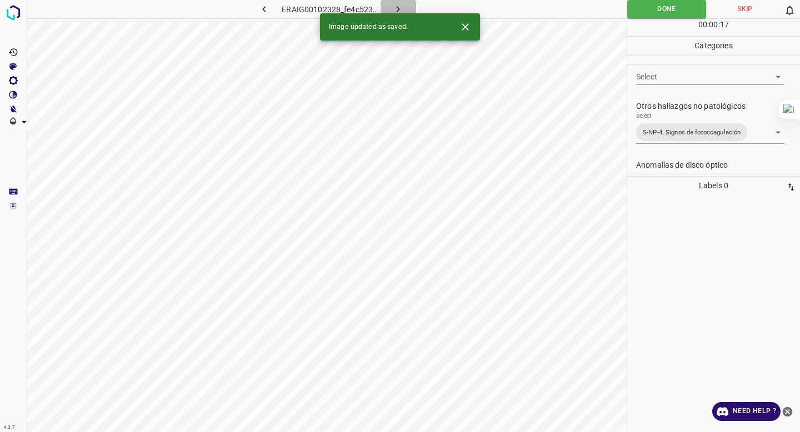
click at [394, 1] on button "button" at bounding box center [399, 9] width 36 height 18
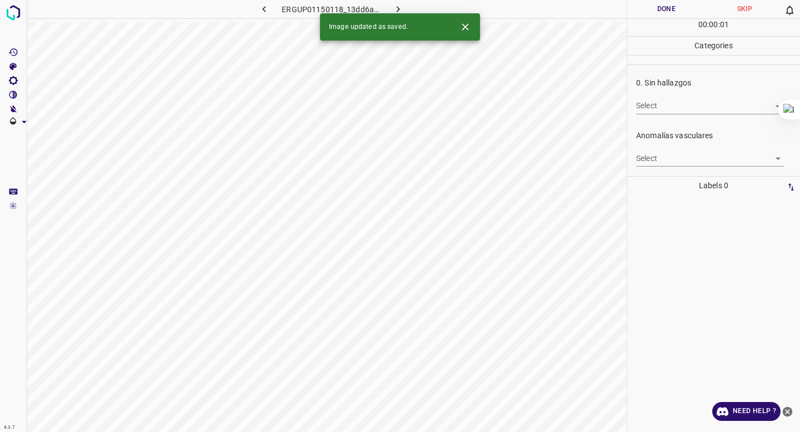
click at [674, 107] on body "4.3.7 ERGUP01150118_13dd6a705.jpg Done Skip 0 00 : 00 : 01 Categories 0. Sin ha…" at bounding box center [400, 216] width 800 height 432
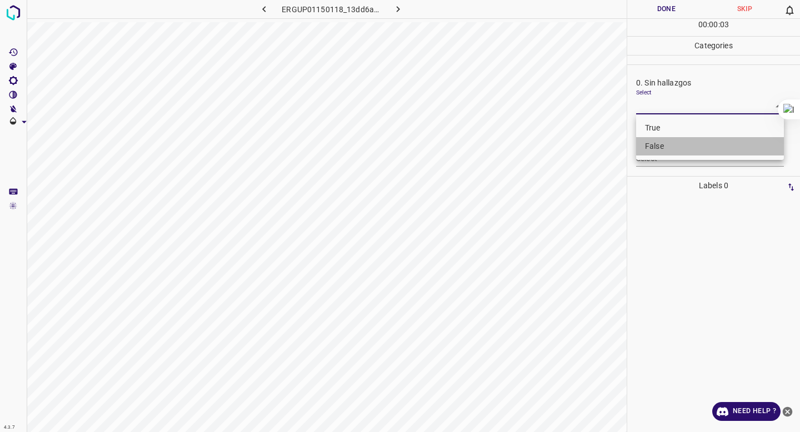
click at [660, 141] on li "False" at bounding box center [710, 146] width 148 height 18
type input "False"
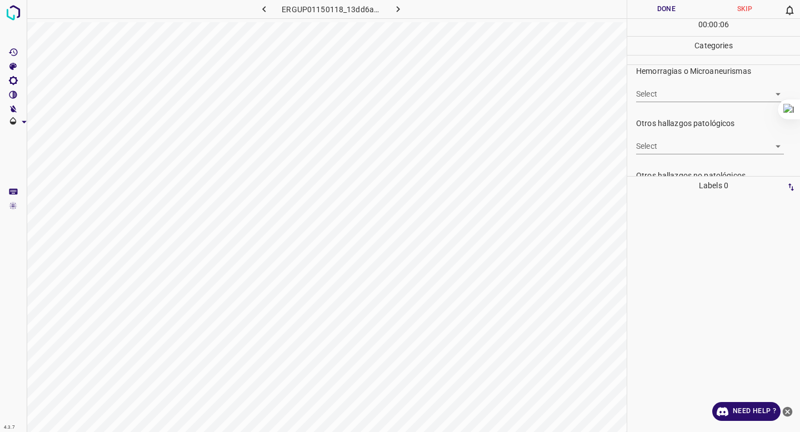
scroll to position [273, 0]
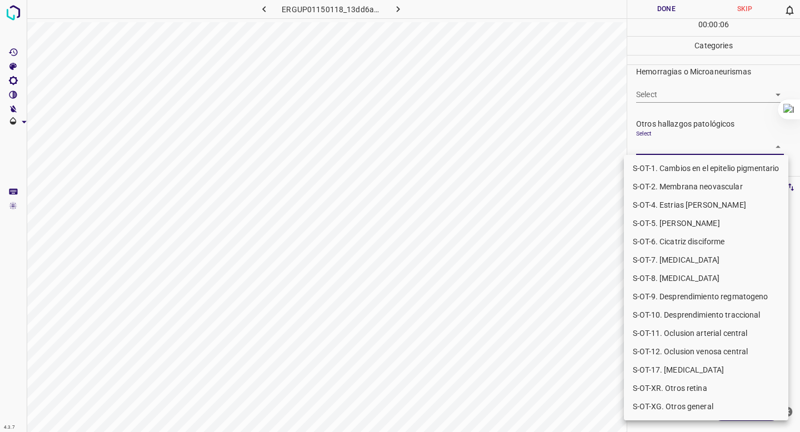
click at [660, 144] on body "4.3.7 ERGUP01150118_13dd6a705.jpg Done Skip 0 00 : 00 : 06 Categories 0. Sin ha…" at bounding box center [400, 216] width 800 height 432
click at [660, 144] on div at bounding box center [400, 216] width 800 height 432
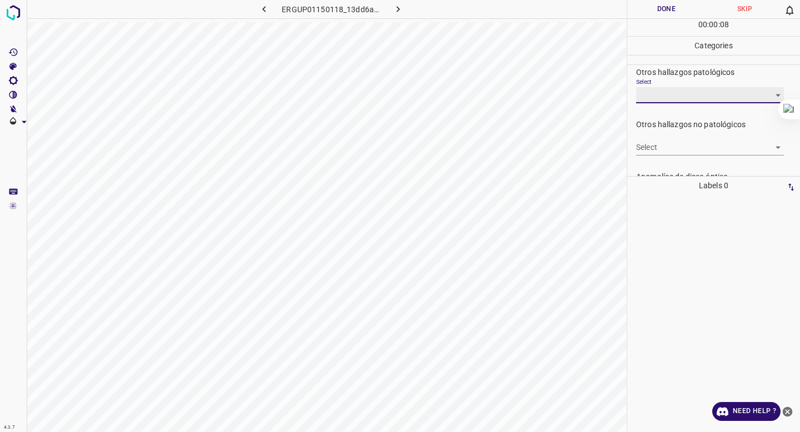
scroll to position [326, 0]
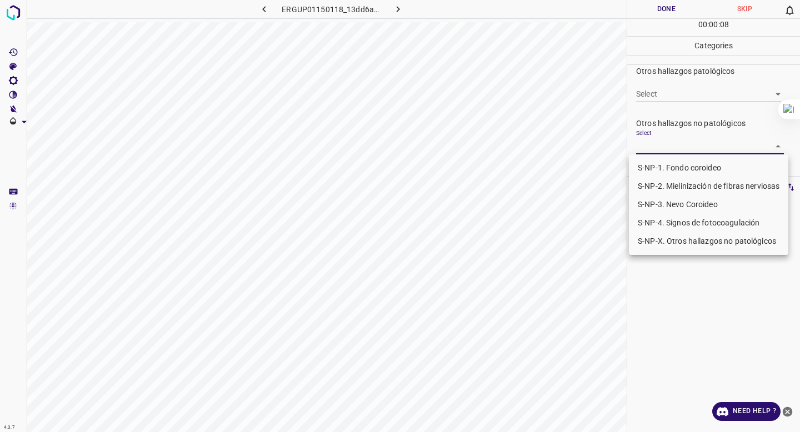
click at [657, 147] on body "4.3.7 ERGUP01150118_13dd6a705.jpg Done Skip 0 00 : 00 : 08 Categories 0. Sin ha…" at bounding box center [400, 216] width 800 height 432
click at [652, 228] on li "S-NP-4. Signos de fotocoagulación" at bounding box center [708, 223] width 159 height 18
type input "S-NP-4. Signos de fotocoagulación"
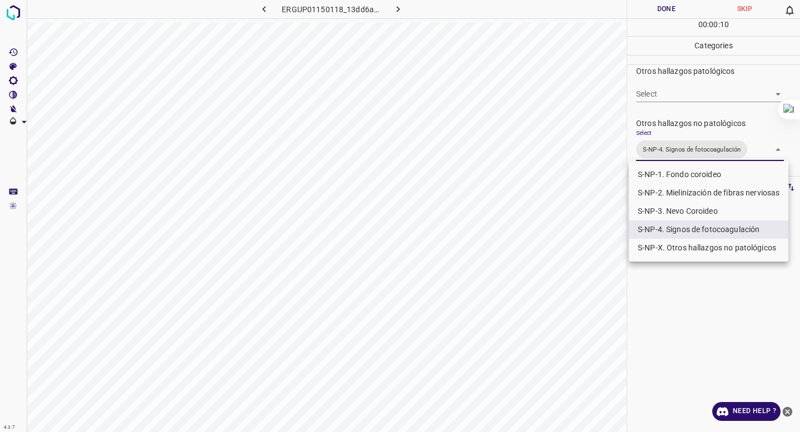
click at [659, 73] on div at bounding box center [400, 216] width 800 height 432
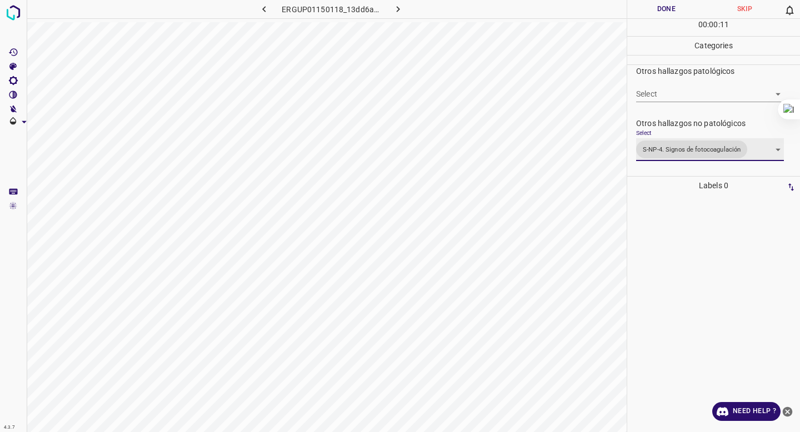
scroll to position [289, 0]
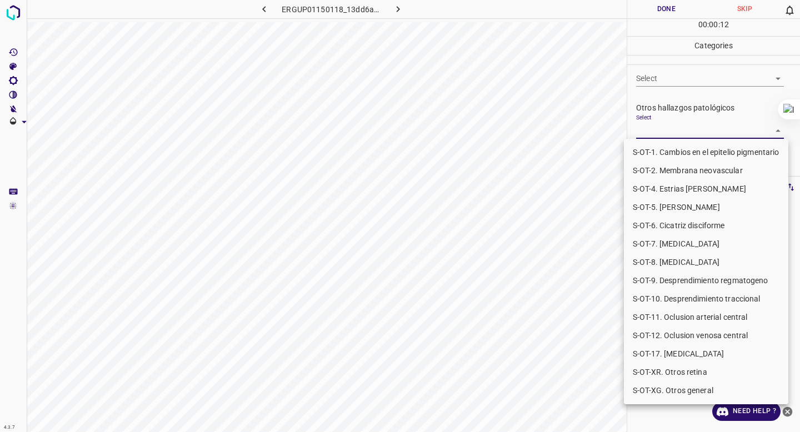
click at [647, 126] on body "4.3.7 ERGUP01150118_13dd6a705.jpg Done Skip 0 00 : 00 : 12 Categories 0. Sin ha…" at bounding box center [400, 216] width 800 height 432
click at [640, 371] on li "S-OT-XR. Otros retina" at bounding box center [706, 372] width 164 height 18
type input "S-OT-XR. Otros retina"
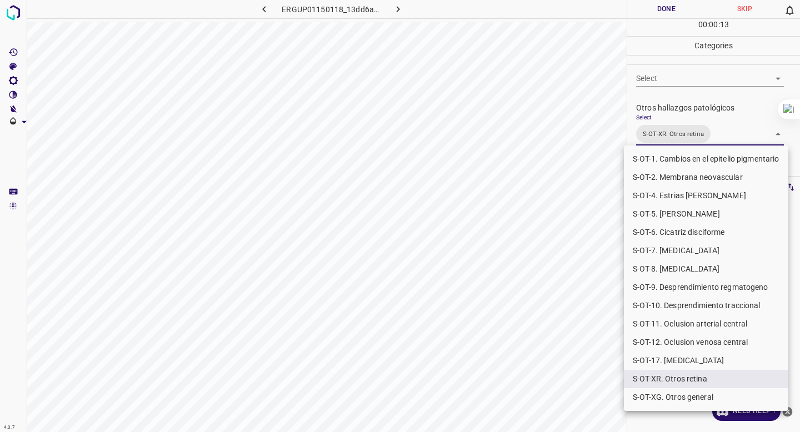
click at [584, 318] on div at bounding box center [400, 216] width 800 height 432
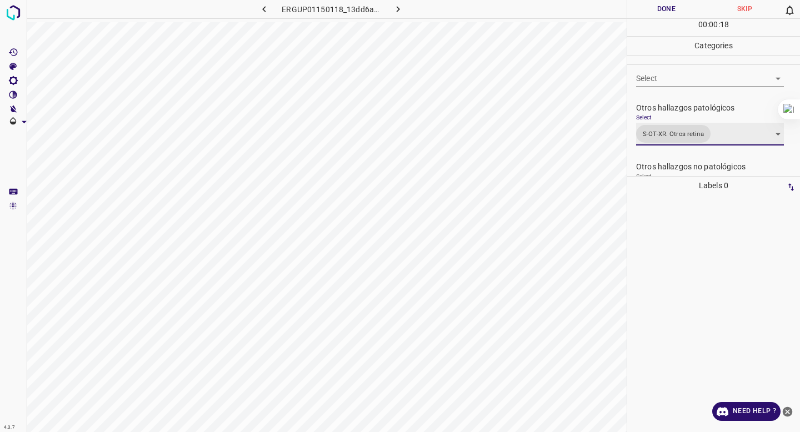
scroll to position [0, 0]
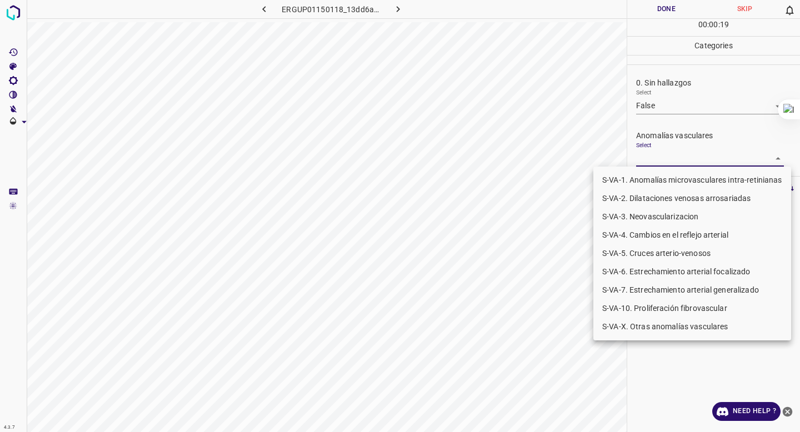
click at [682, 152] on body "4.3.7 ERGUP01150118_13dd6a705.jpg Done Skip 0 00 : 00 : 19 Categories 0. Sin ha…" at bounding box center [400, 216] width 800 height 432
click at [679, 196] on li "S-VA-2. Dilataciones venosas arrosariadas" at bounding box center [692, 198] width 198 height 18
type input "S-VA-2. Dilataciones venosas arrosariadas"
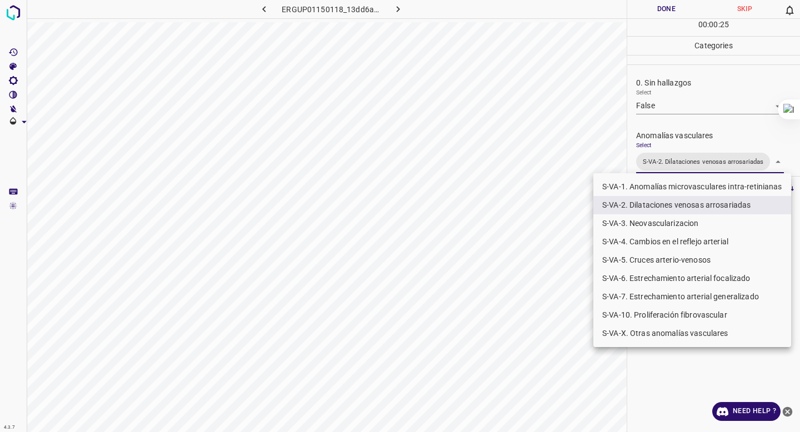
click at [672, 114] on div at bounding box center [400, 216] width 800 height 432
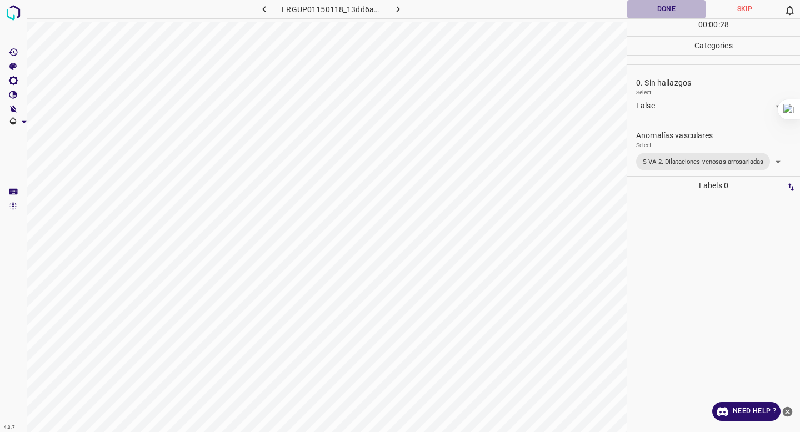
click at [639, 12] on button "Done" at bounding box center [666, 9] width 78 height 18
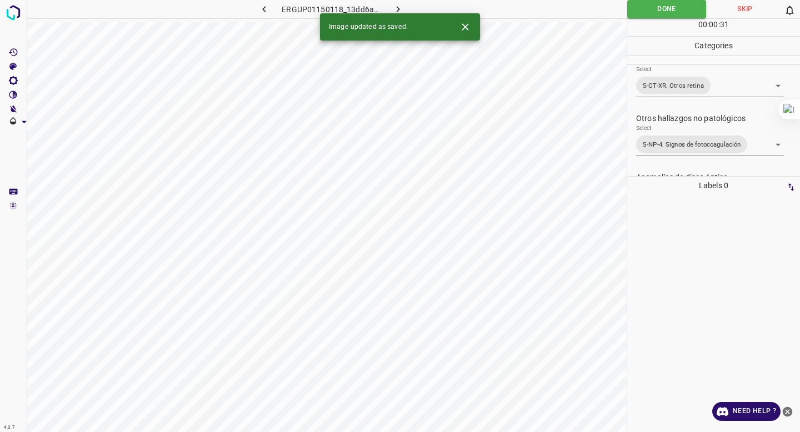
scroll to position [350, 0]
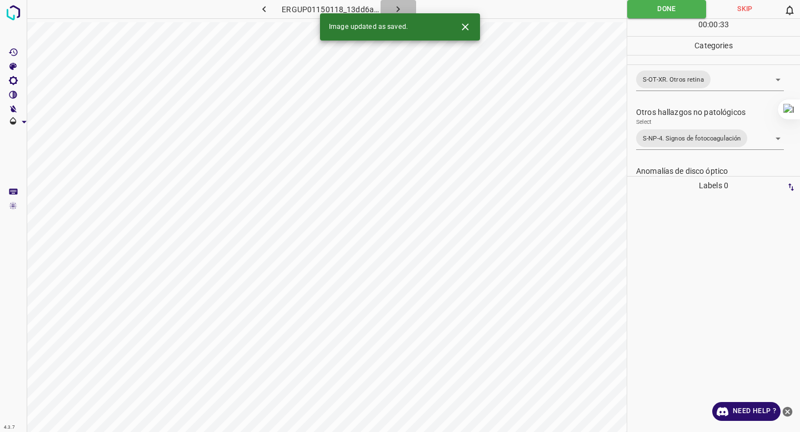
click at [399, 5] on icon "button" at bounding box center [398, 9] width 12 height 12
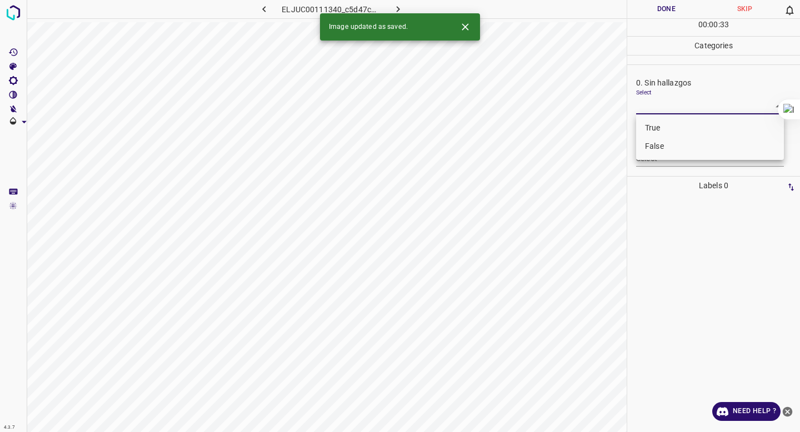
click at [657, 109] on body "4.3.7 ELJUC00111340_c5d47cbb2.jpg Done Skip 0 00 : 00 : 33 Categories 0. Sin ha…" at bounding box center [400, 216] width 800 height 432
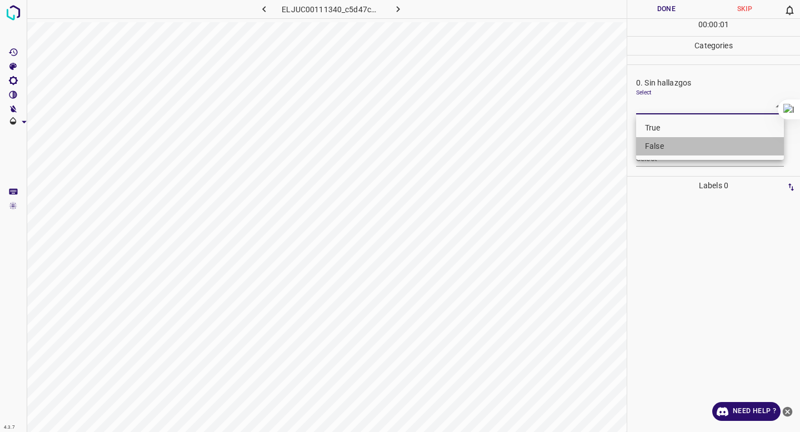
click at [650, 141] on li "False" at bounding box center [710, 146] width 148 height 18
type input "False"
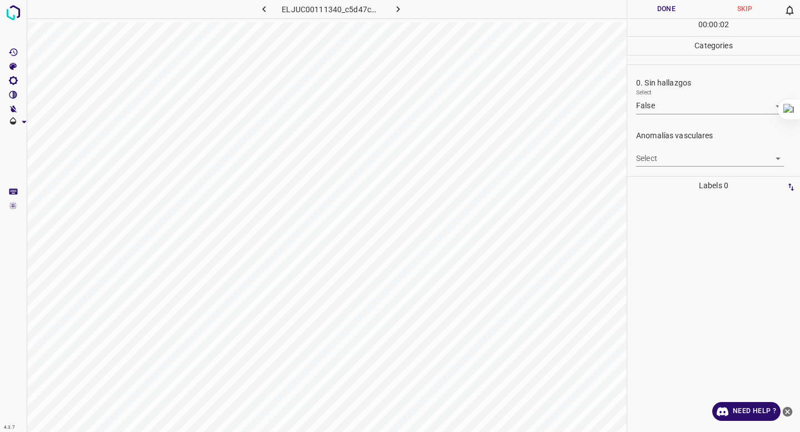
click at [646, 149] on div "Select ​" at bounding box center [710, 154] width 148 height 25
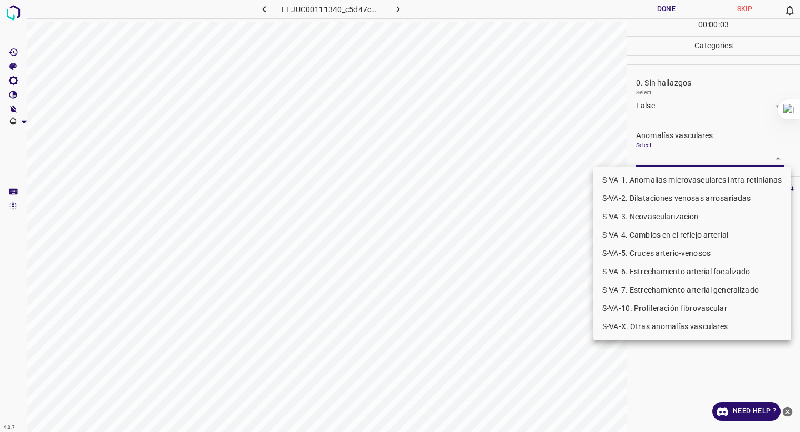
click at [650, 154] on body "4.3.7 ELJUC00111340_c5d47cbb2.jpg Done Skip 0 00 : 00 : 03 Categories 0. Sin ha…" at bounding box center [400, 216] width 800 height 432
click at [645, 213] on li "S-VA-3. Neovascularizacion" at bounding box center [692, 217] width 198 height 18
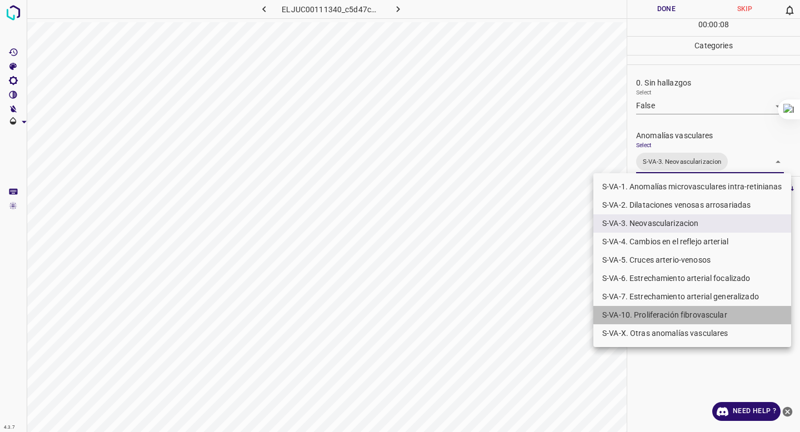
click at [630, 309] on li "S-VA-10. Proliferación fibrovascular" at bounding box center [692, 315] width 198 height 18
type input "S-VA-3. Neovascularizacion,S-VA-10. Proliferación fibrovascular"
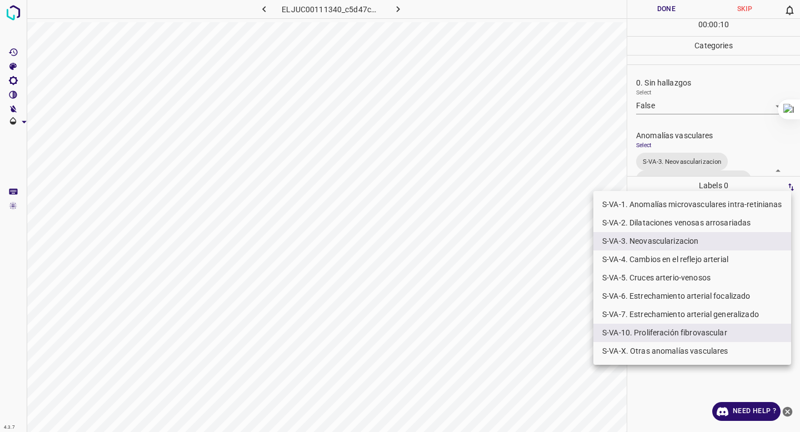
click at [676, 142] on div at bounding box center [400, 216] width 800 height 432
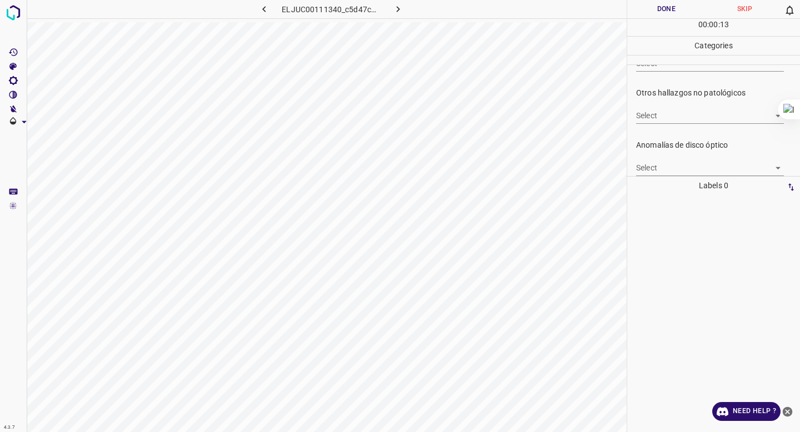
scroll to position [378, 0]
click at [673, 119] on body "4.3.7 ELJUC00111340_c5d47cbb2.jpg Done Skip 0 00 : 00 : 13 Categories 0. Sin ha…" at bounding box center [400, 216] width 800 height 432
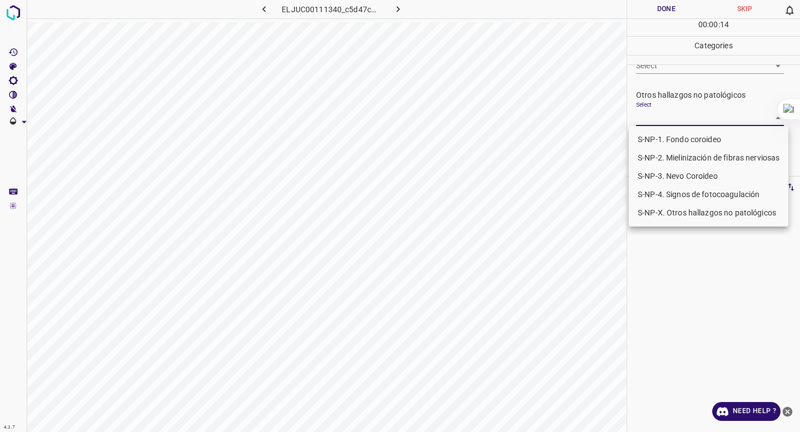
click at [663, 187] on li "S-NP-4. Signos de fotocoagulación" at bounding box center [708, 195] width 159 height 18
type input "S-NP-4. Signos de fotocoagulación"
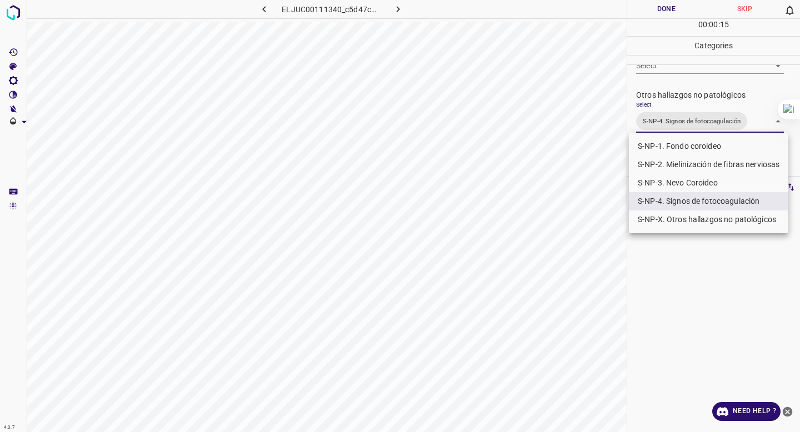
click at [667, 104] on div at bounding box center [400, 216] width 800 height 432
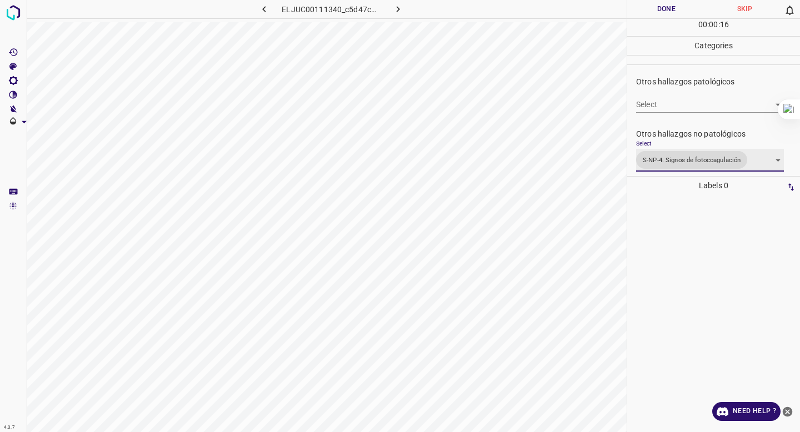
scroll to position [337, 0]
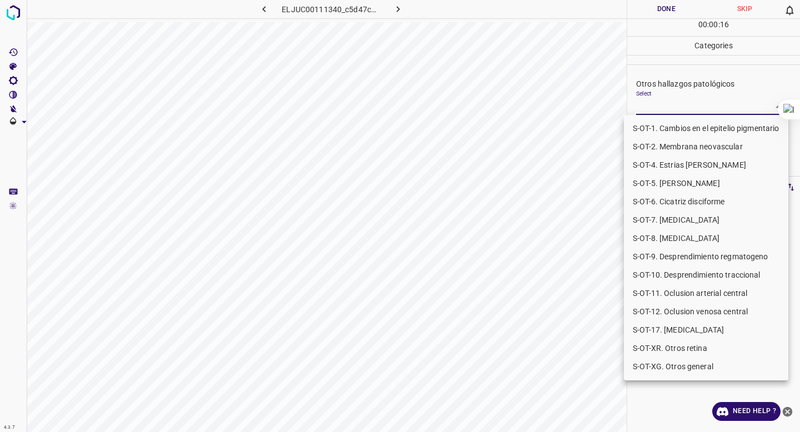
click at [667, 104] on body "4.3.7 ELJUC00111340_c5d47cbb2.jpg Done Skip 0 00 : 00 : 16 Categories 0. Sin ha…" at bounding box center [400, 216] width 800 height 432
click at [665, 272] on li "S-OT-10. Desprendimiento traccional" at bounding box center [706, 275] width 164 height 18
type input "S-OT-10. Desprendimiento traccional"
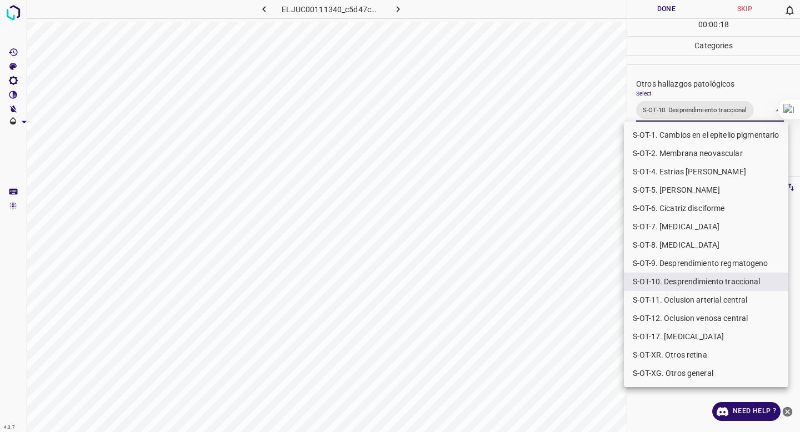
click at [657, 76] on div at bounding box center [400, 216] width 800 height 432
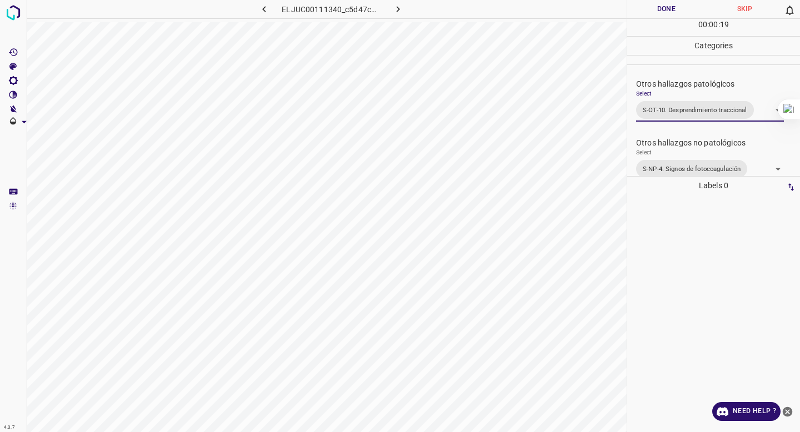
click at [653, 9] on button "Done" at bounding box center [666, 9] width 78 height 18
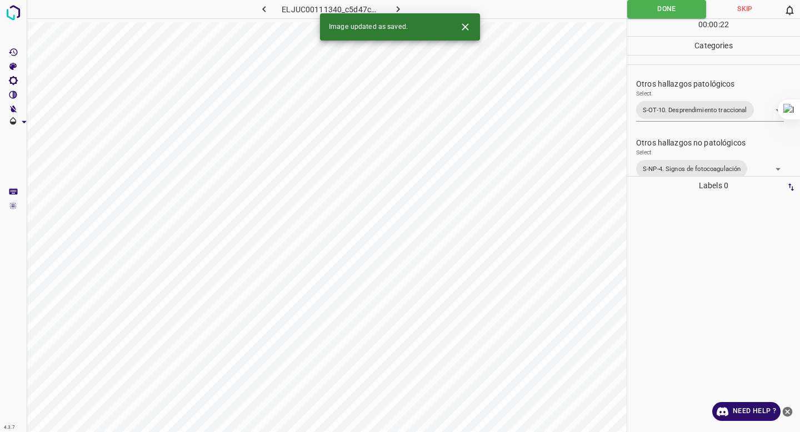
click at [395, 7] on icon "button" at bounding box center [398, 9] width 12 height 12
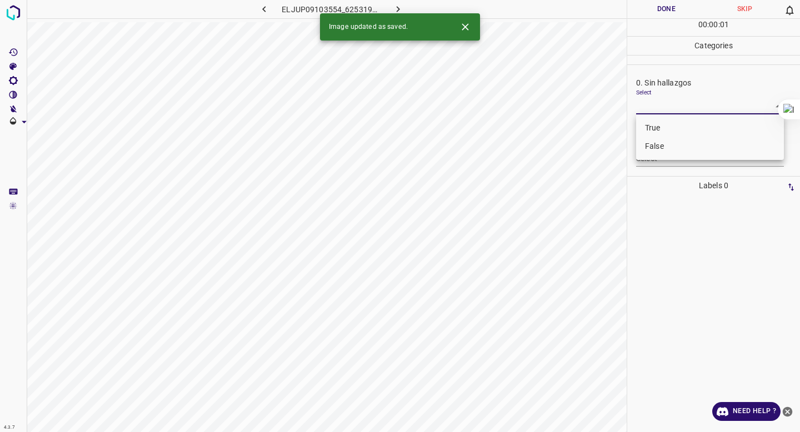
click at [667, 110] on body "4.3.7 ELJUP09103554_625319688.jpg Done Skip 0 00 : 00 : 01 Categories 0. Sin ha…" at bounding box center [400, 216] width 800 height 432
click at [662, 144] on li "False" at bounding box center [710, 146] width 148 height 18
type input "False"
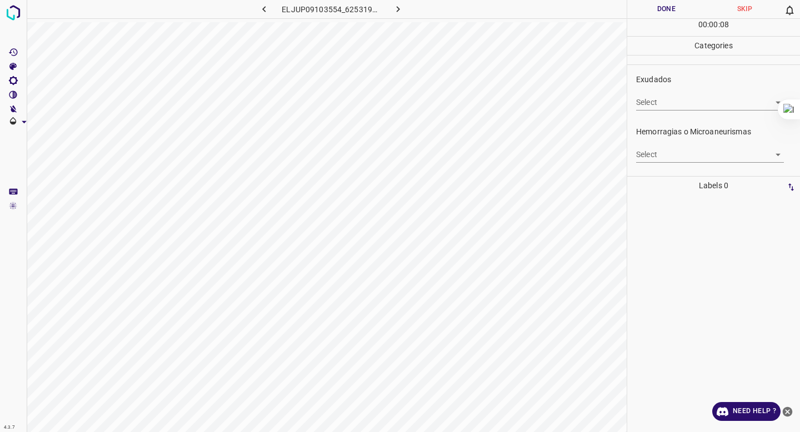
scroll to position [216, 0]
click at [664, 153] on body "4.3.7 ELJUP09103554_625319688.jpg Done Skip 0 00 : 00 : 09 Categories 0. Sin ha…" at bounding box center [400, 216] width 800 height 432
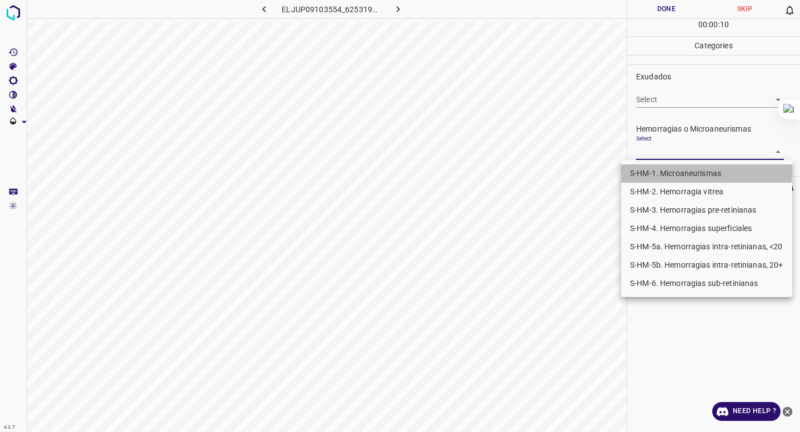
click at [658, 169] on li "S-HM-1. Microaneurismas" at bounding box center [706, 173] width 171 height 18
type input "S-HM-1. Microaneurismas"
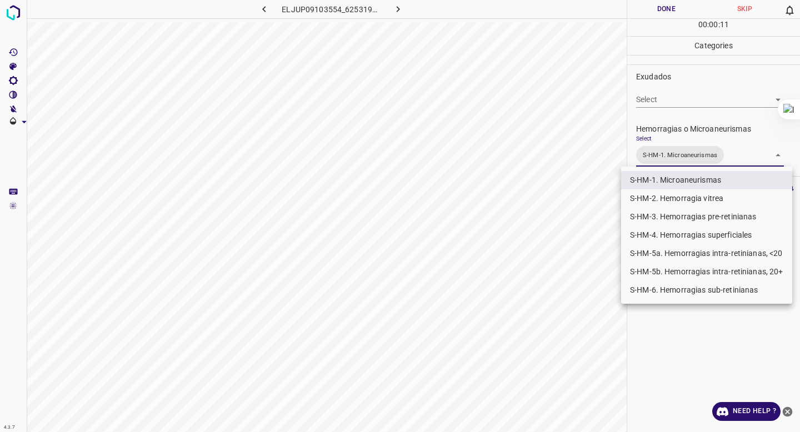
click at [687, 128] on div at bounding box center [400, 216] width 800 height 432
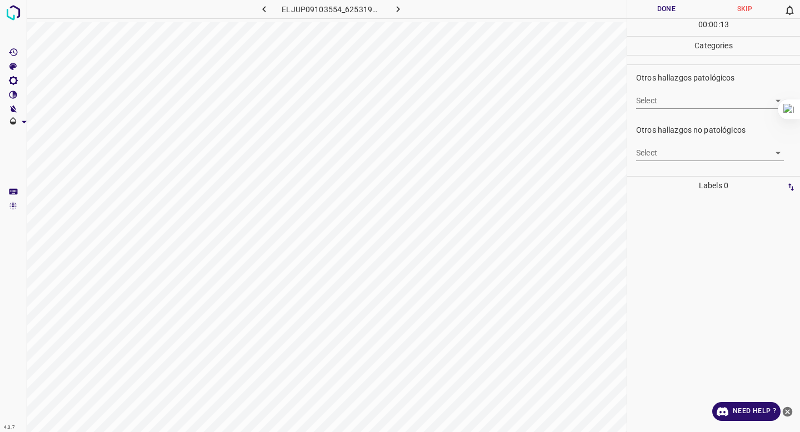
scroll to position [343, 0]
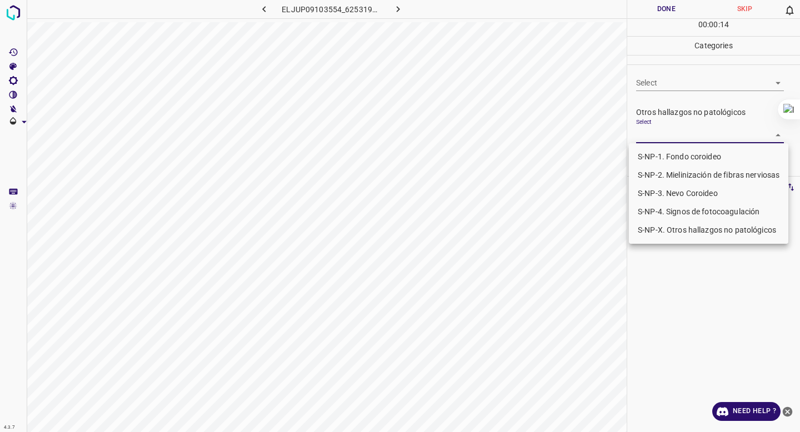
click at [674, 136] on body "4.3.7 ELJUP09103554_625319688.jpg Done Skip 0 00 : 00 : 14 Categories 0. Sin ha…" at bounding box center [400, 216] width 800 height 432
click at [663, 209] on li "S-NP-4. Signos de fotocoagulación" at bounding box center [708, 212] width 159 height 18
type input "S-NP-4. Signos de fotocoagulación"
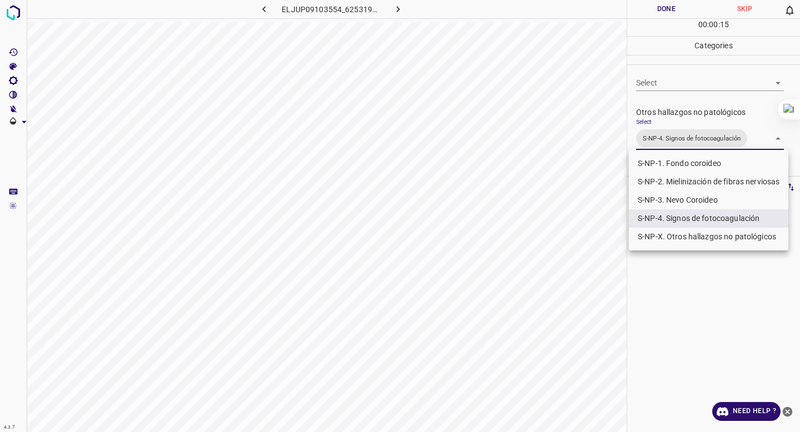
click at [692, 88] on div at bounding box center [400, 216] width 800 height 432
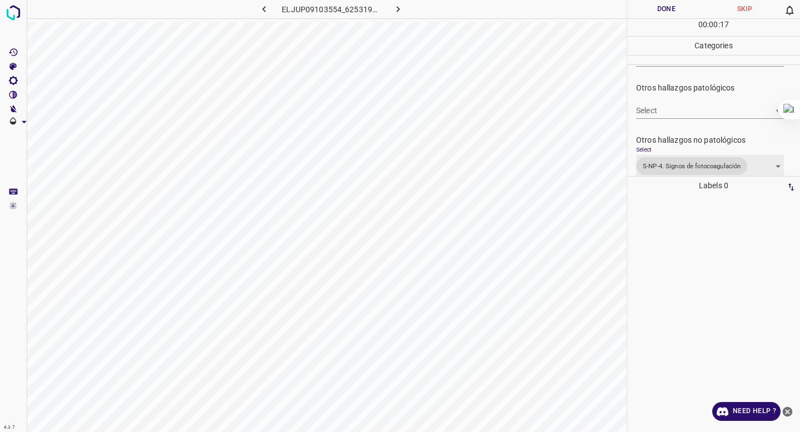
scroll to position [314, 0]
click at [670, 110] on body "4.3.7 ELJUP09103554_625319688.jpg Done Skip 0 00 : 00 : 17 Categories 0. Sin ha…" at bounding box center [400, 216] width 800 height 432
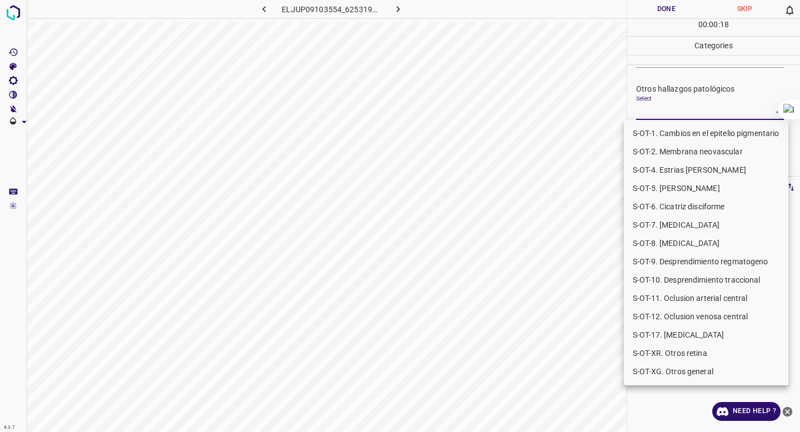
click at [652, 218] on li "S-OT-7. [MEDICAL_DATA]" at bounding box center [706, 225] width 164 height 18
type input "S-OT-7. [MEDICAL_DATA]"
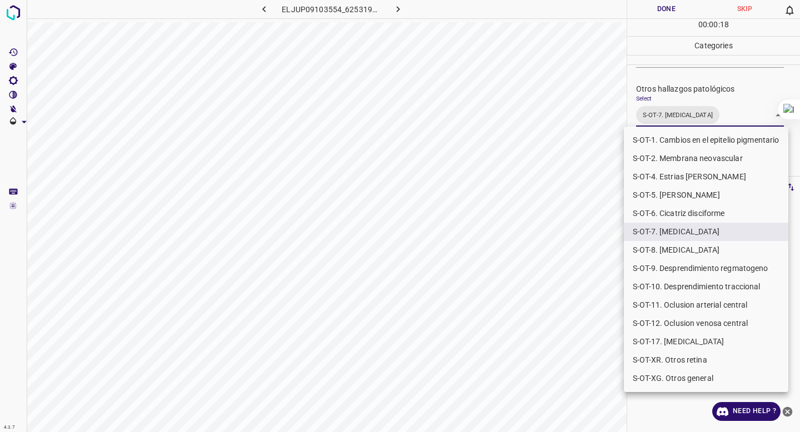
click at [657, 122] on div at bounding box center [400, 216] width 800 height 432
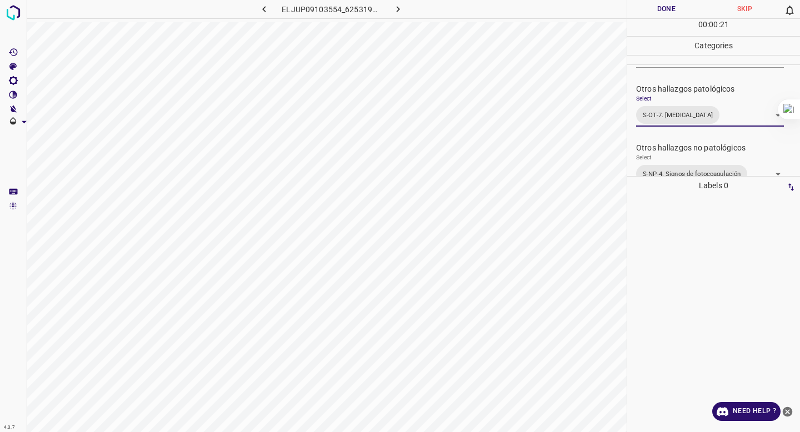
click at [654, 11] on button "Done" at bounding box center [666, 9] width 78 height 18
